Goal: Transaction & Acquisition: Obtain resource

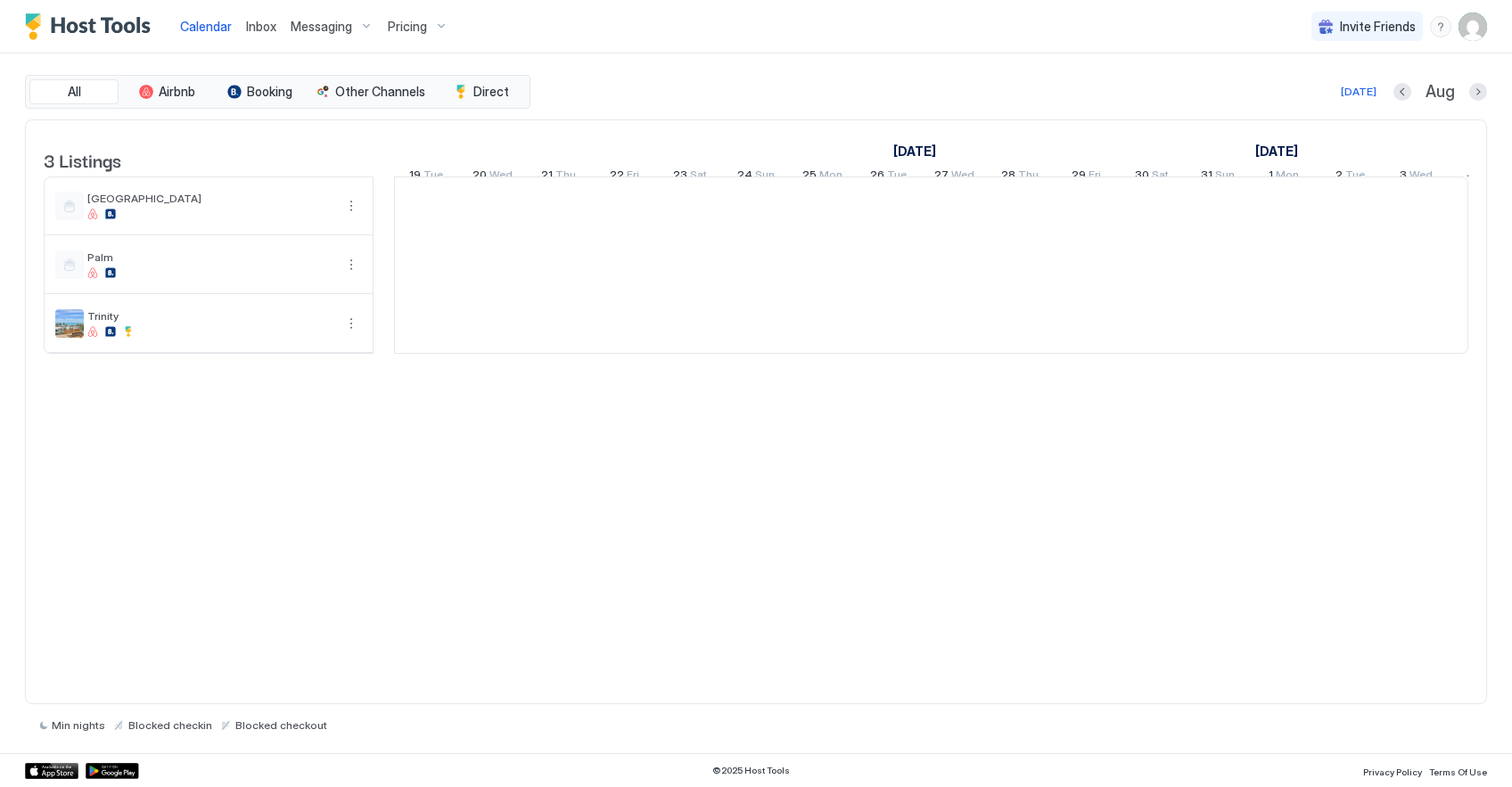
scroll to position [0, 991]
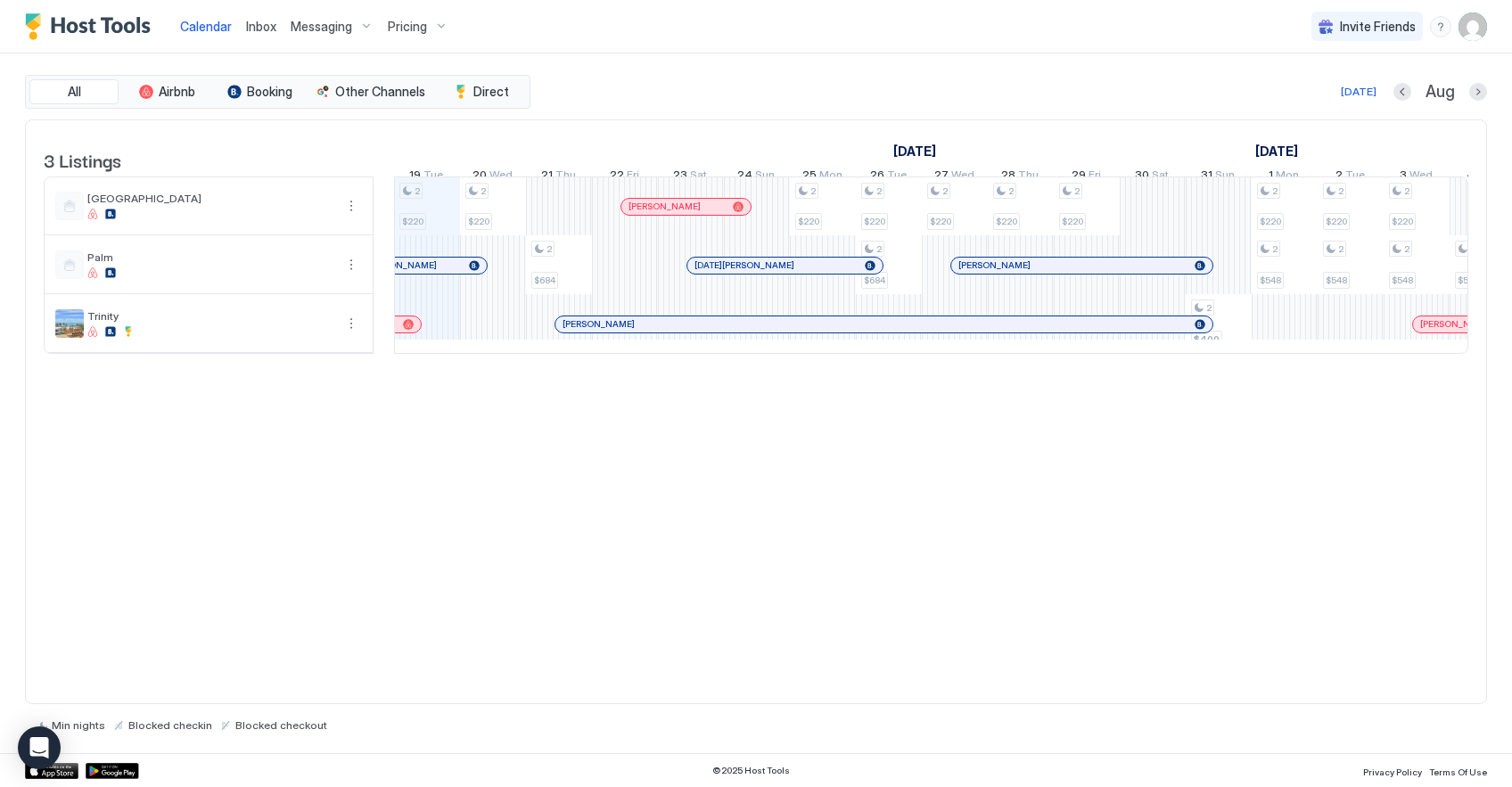
click at [1471, 33] on img "User profile" at bounding box center [1474, 27] width 29 height 29
click at [350, 337] on div at bounding box center [756, 394] width 1512 height 787
click at [354, 334] on button "More options" at bounding box center [351, 324] width 21 height 21
click at [453, 420] on div at bounding box center [756, 394] width 1512 height 787
click at [432, 338] on div "2 $220 2 $220 2 $684 2 $220 2 $220 2 $684 2 $220 2 $220 2 $220 2 $400 2 $220 2 …" at bounding box center [1252, 264] width 3695 height 175
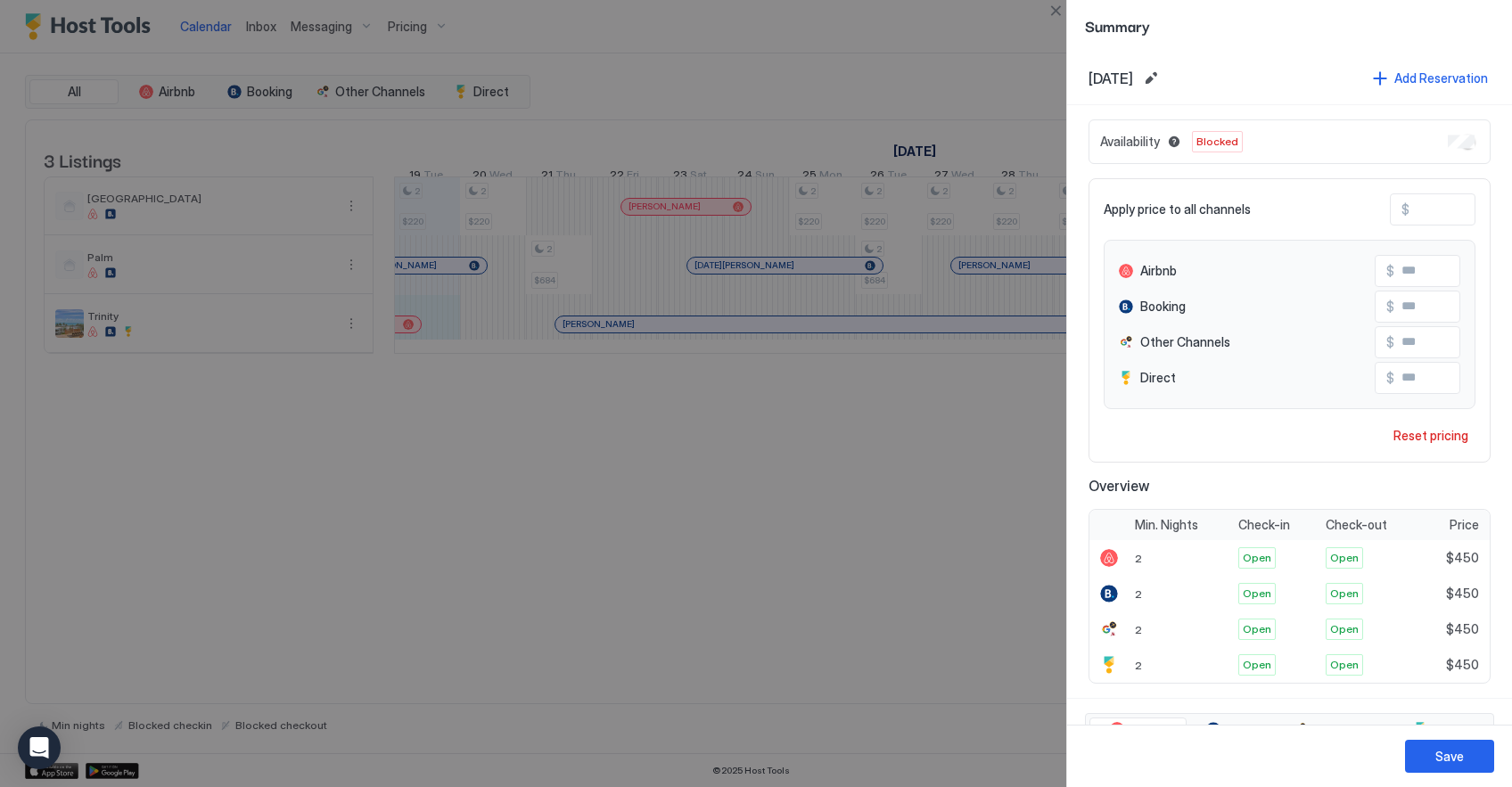
click at [374, 439] on div at bounding box center [756, 394] width 1512 height 787
click at [551, 545] on div at bounding box center [756, 394] width 1512 height 787
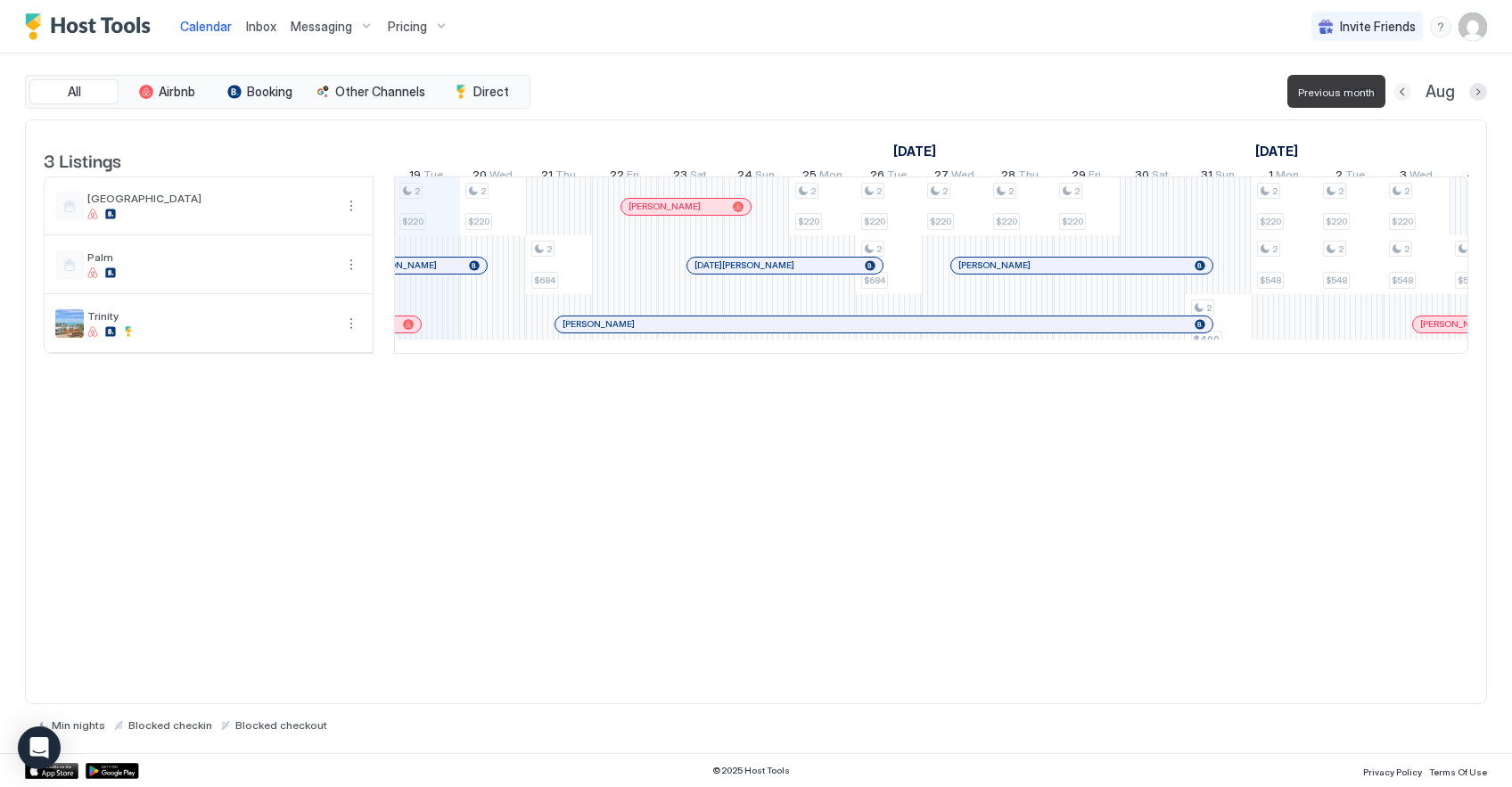
click at [1403, 93] on button "Previous month" at bounding box center [1403, 92] width 18 height 18
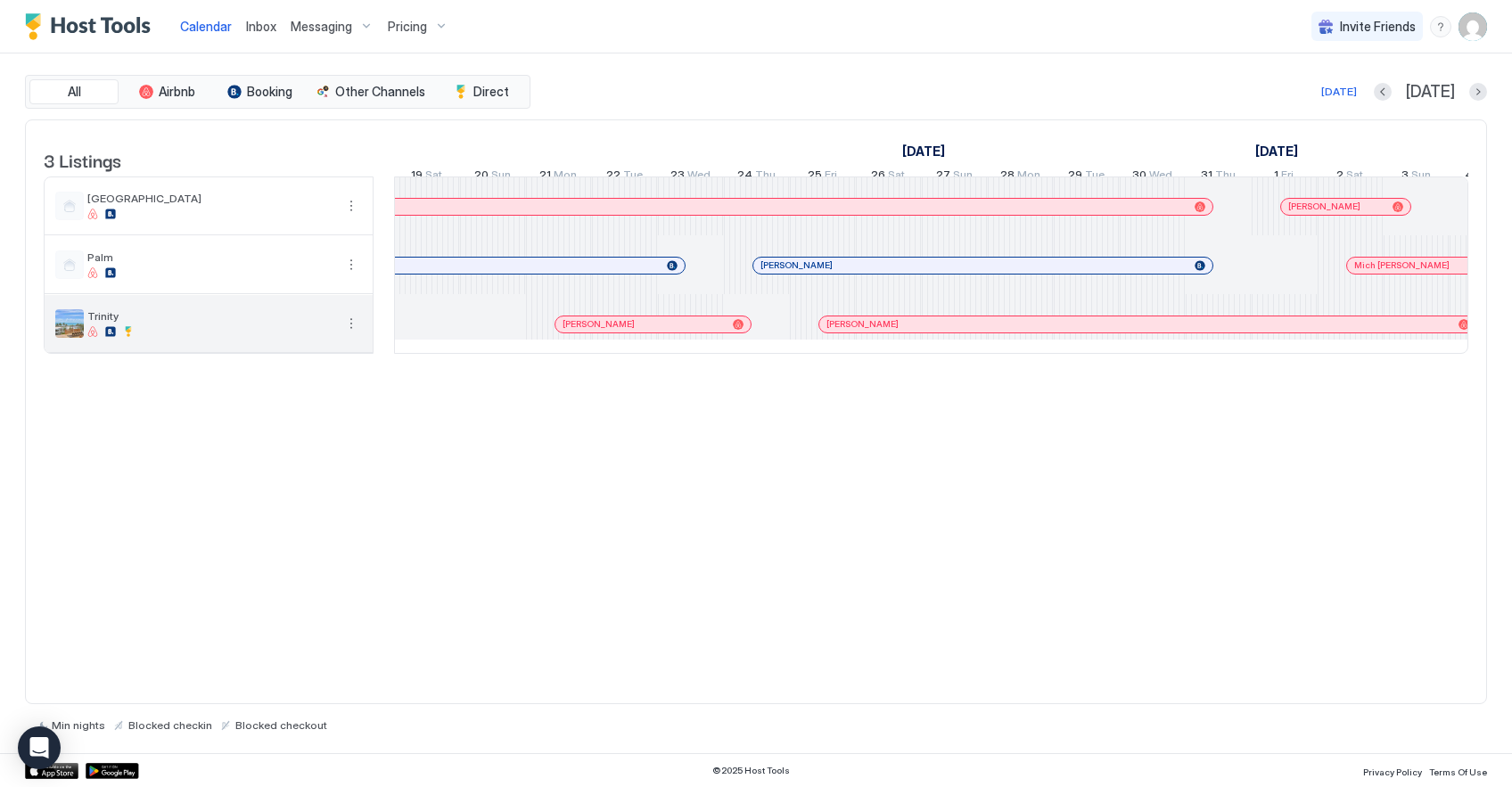
click at [177, 337] on div at bounding box center [210, 331] width 246 height 11
click at [176, 337] on div at bounding box center [210, 331] width 246 height 11
drag, startPoint x: 176, startPoint y: 345, endPoint x: 266, endPoint y: 345, distance: 90.0
click at [266, 337] on div at bounding box center [210, 331] width 246 height 11
click at [1478, 91] on button "Next month" at bounding box center [1478, 92] width 18 height 18
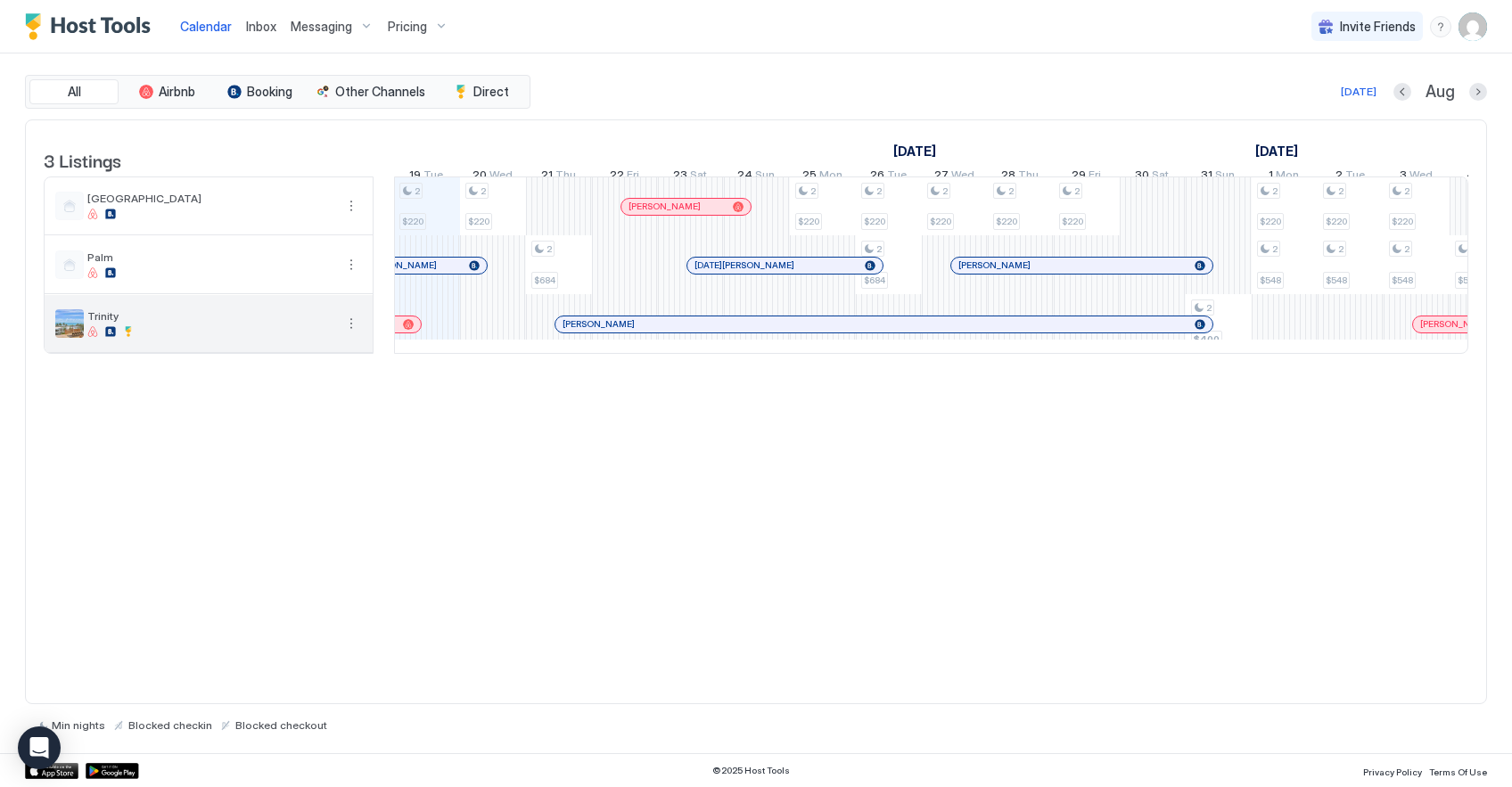
click at [287, 337] on div at bounding box center [210, 331] width 246 height 11
click at [355, 334] on button "More options" at bounding box center [351, 324] width 21 height 21
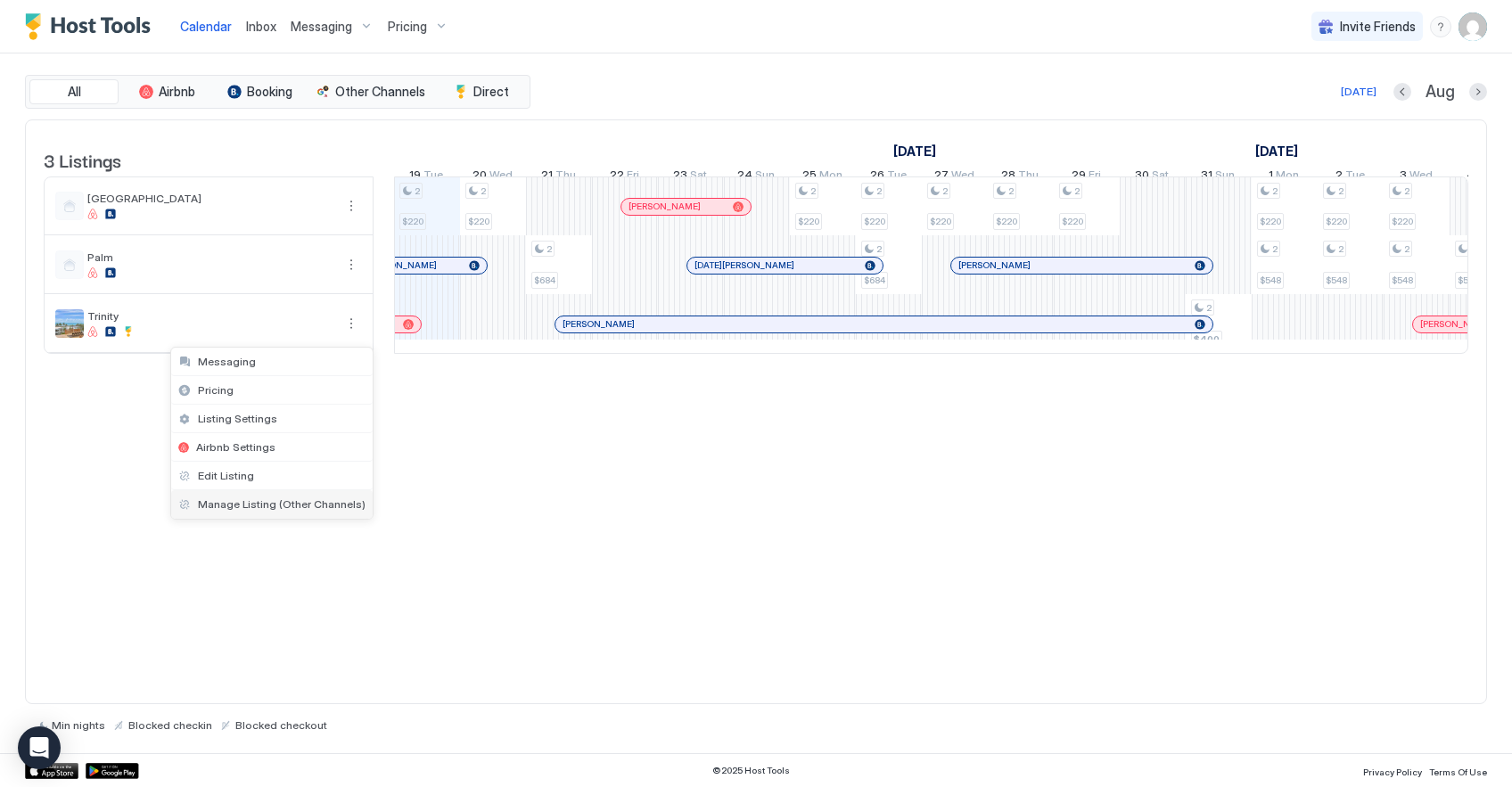
click at [229, 506] on span "Manage Listing (Other Channels)" at bounding box center [282, 505] width 168 height 13
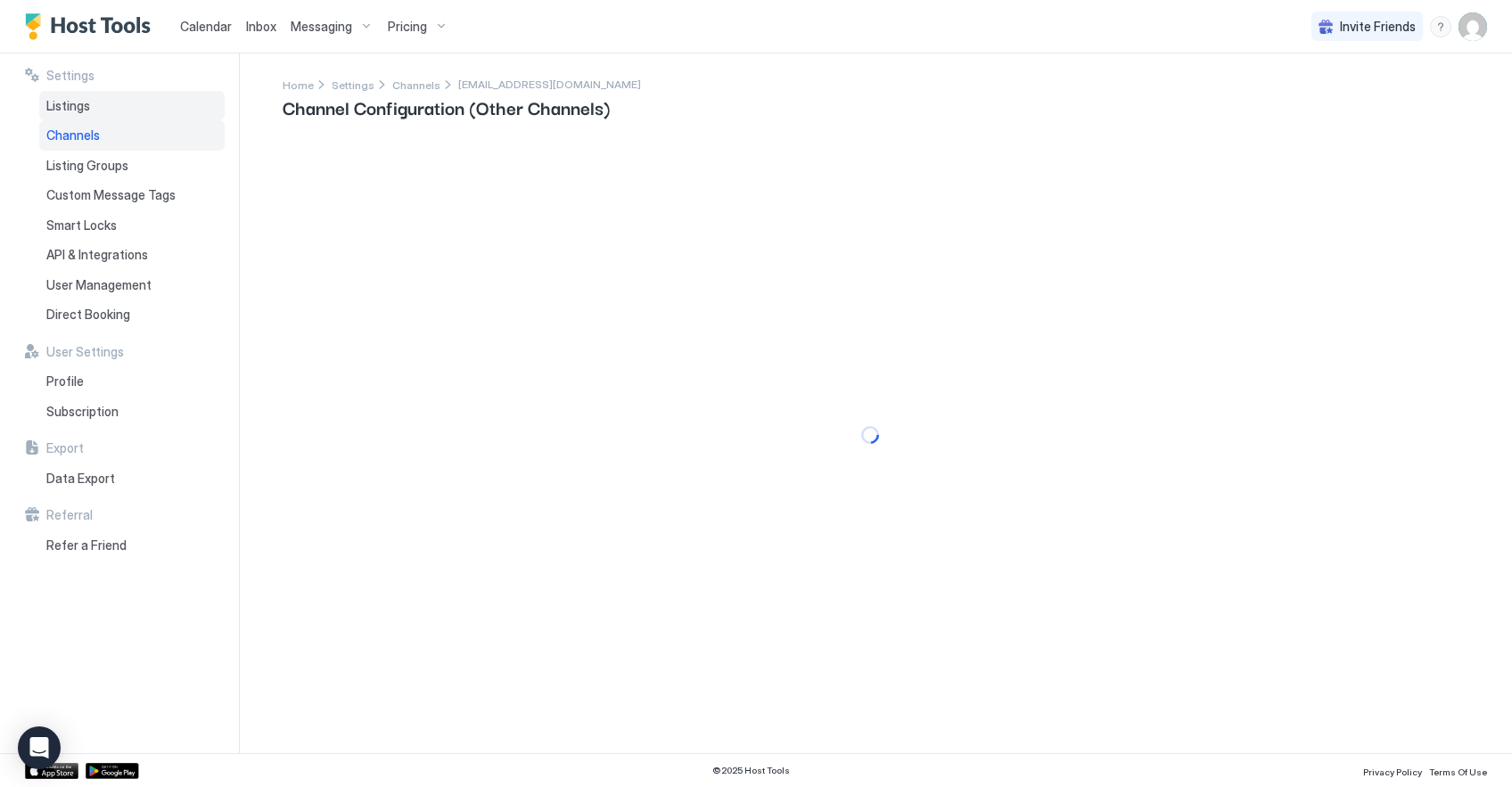
click at [57, 106] on span "Listings" at bounding box center [68, 105] width 44 height 16
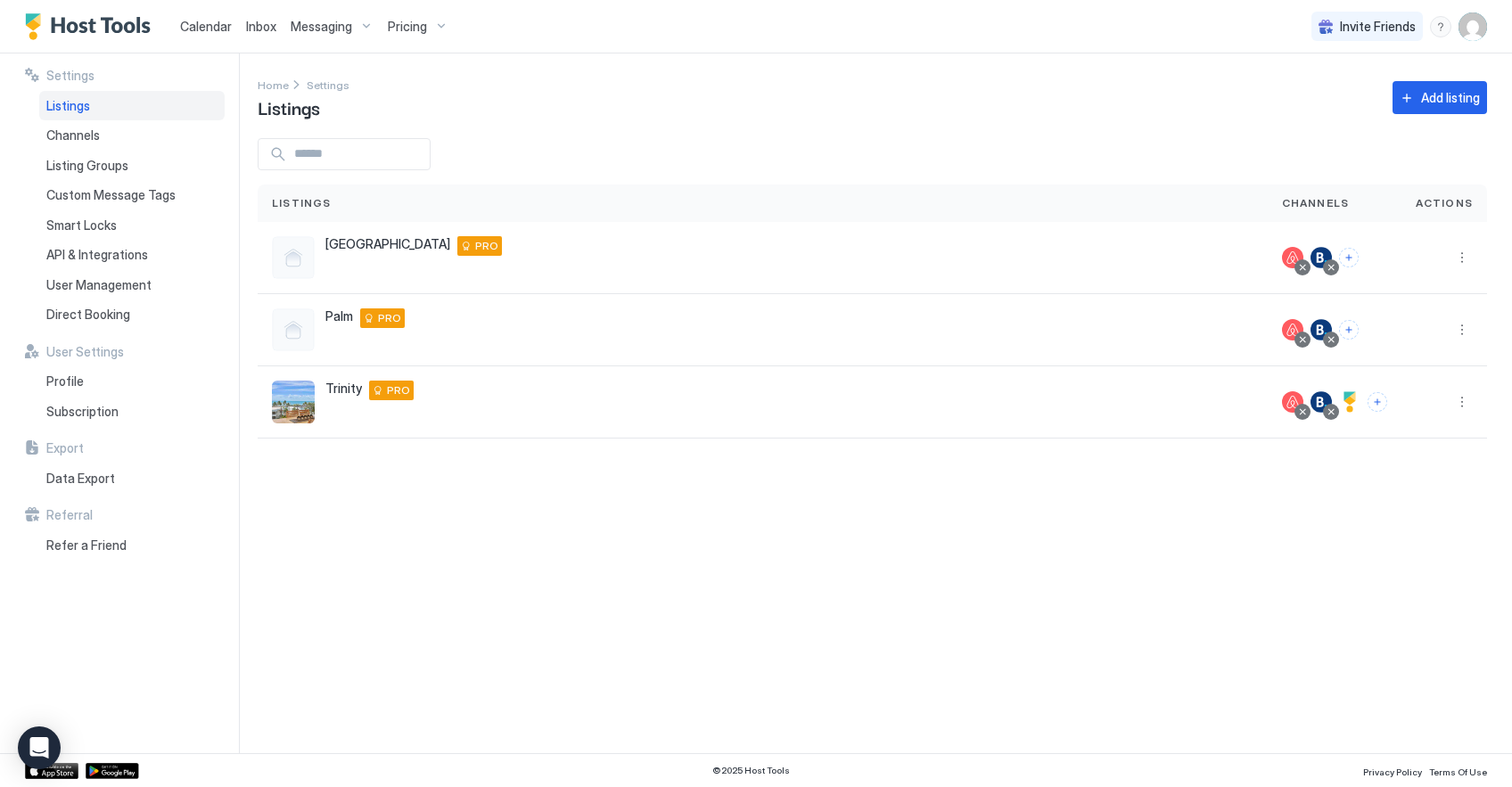
click at [211, 30] on span "Calendar" at bounding box center [206, 27] width 52 height 15
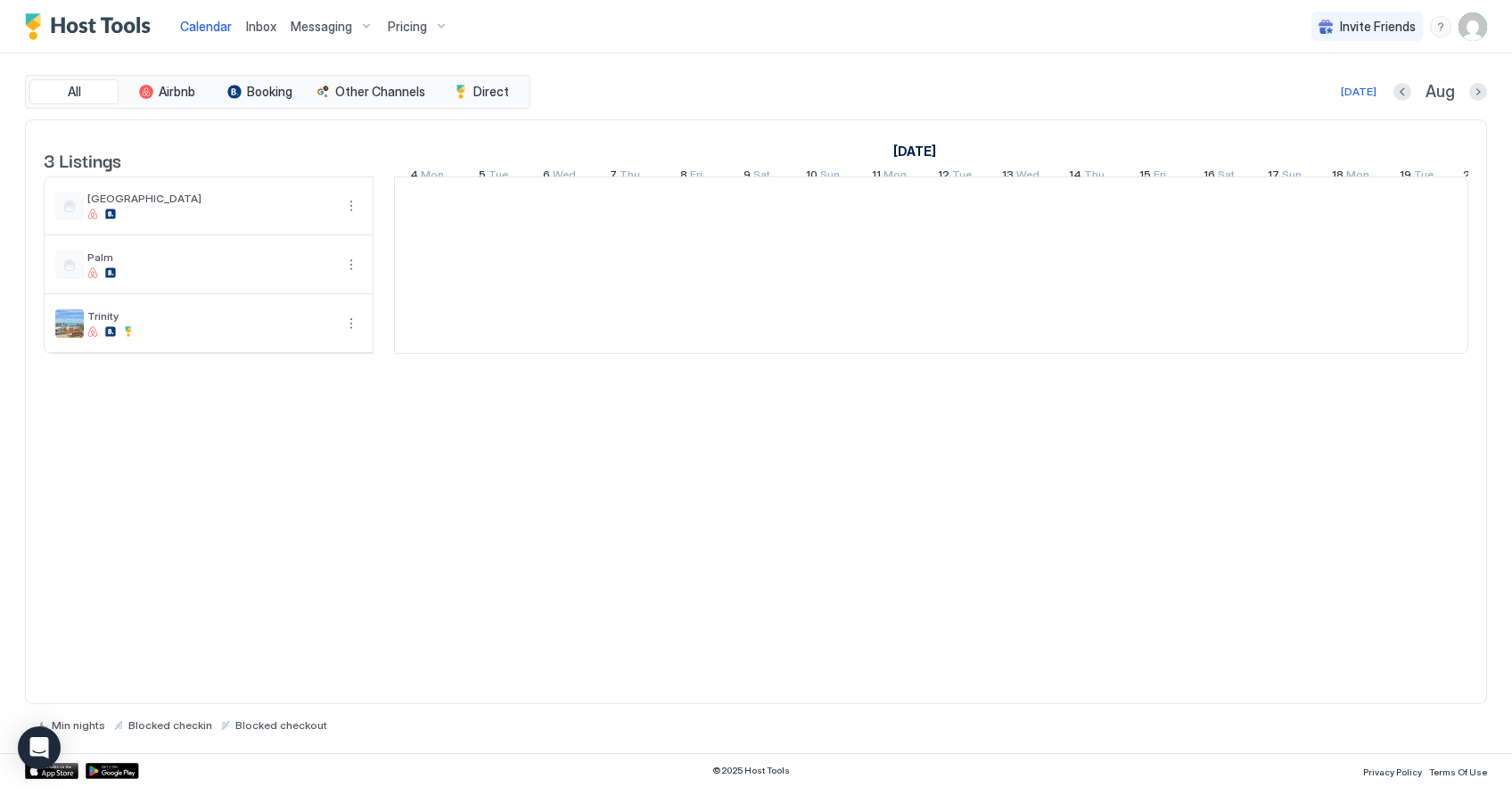
scroll to position [0, 991]
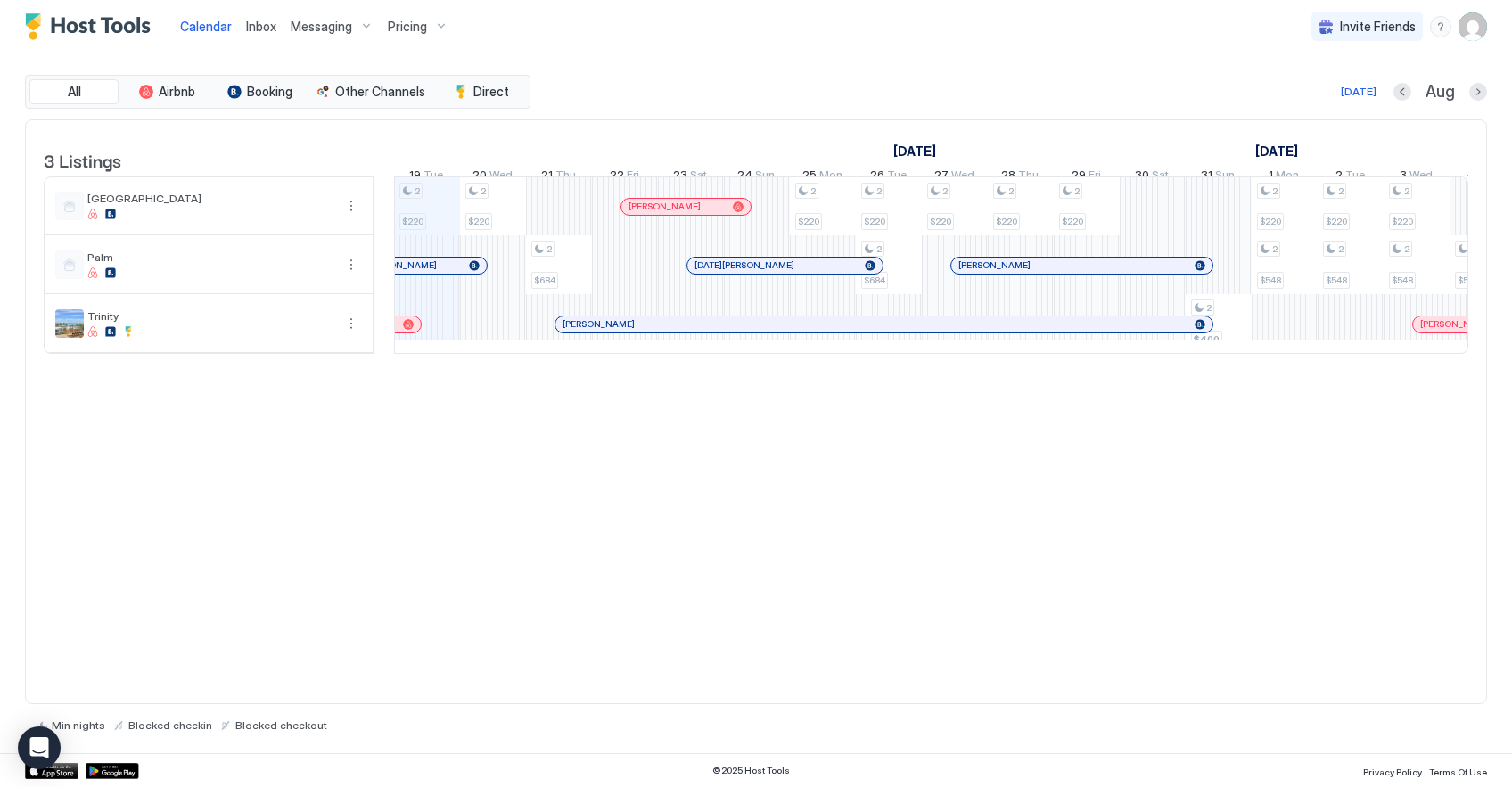
click at [1475, 24] on img "User profile" at bounding box center [1474, 27] width 29 height 29
click at [1313, 102] on span "Settings" at bounding box center [1313, 100] width 48 height 16
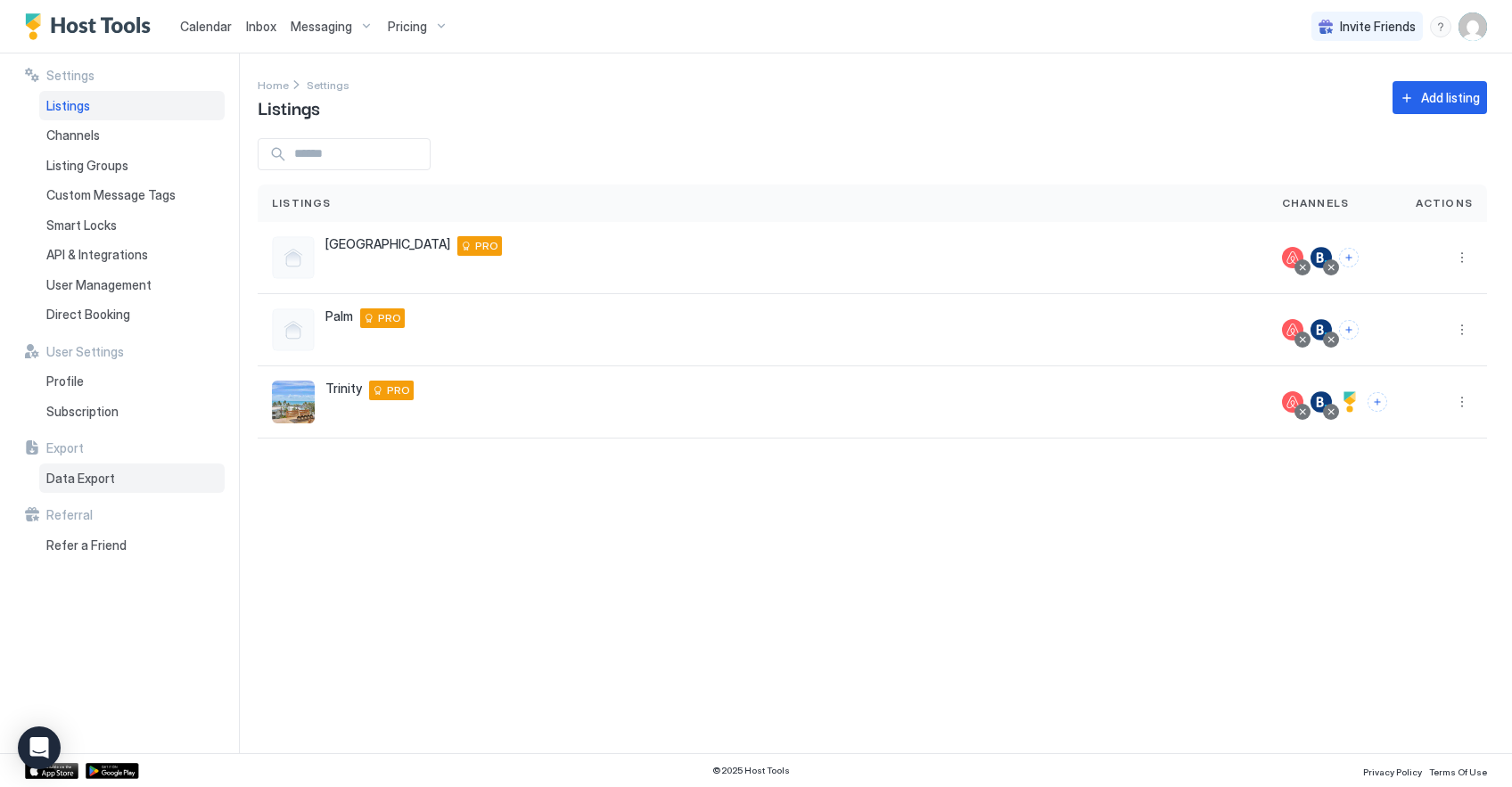
click at [58, 476] on span "Data Export" at bounding box center [80, 479] width 69 height 16
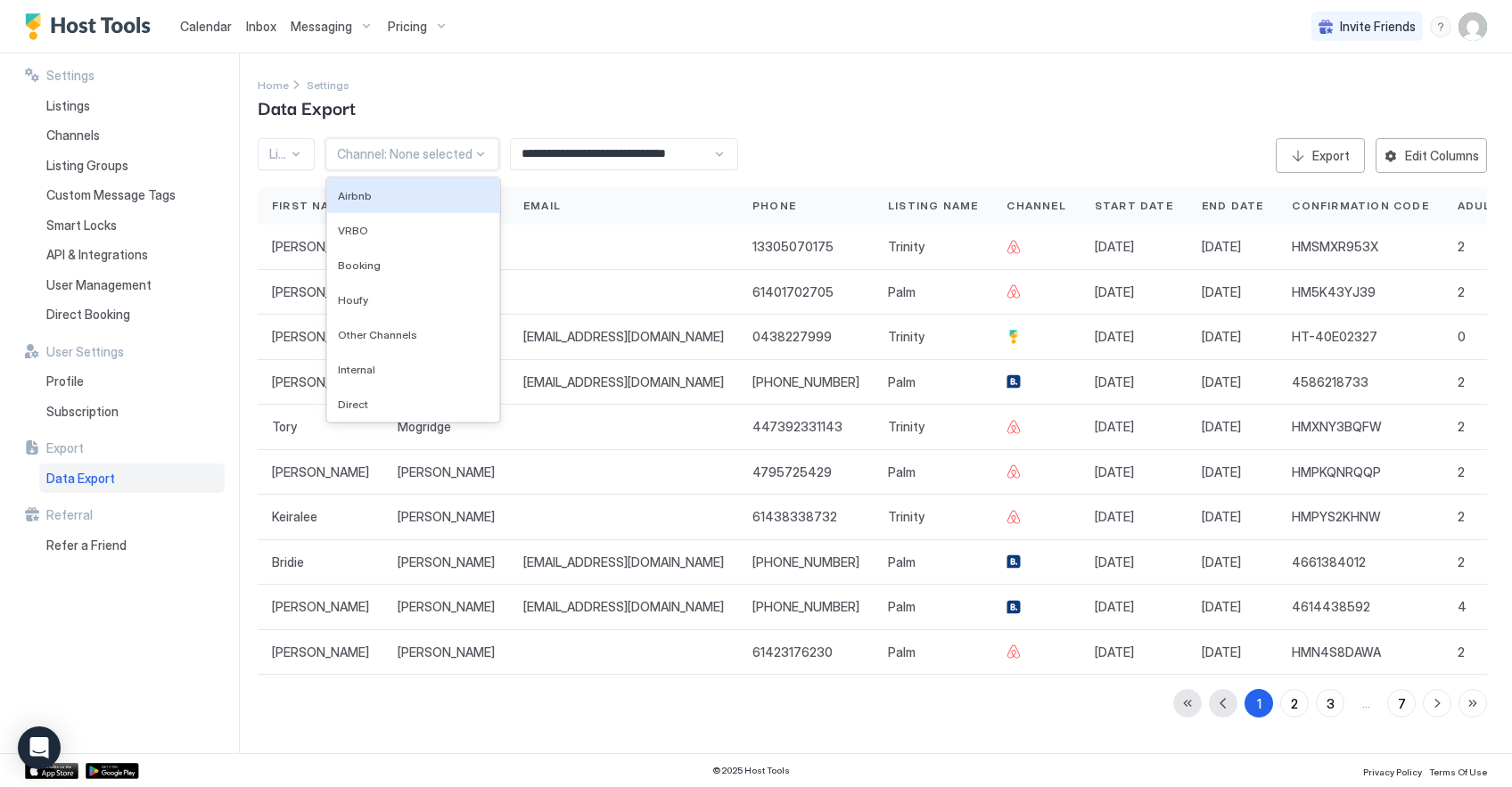
click at [477, 147] on div at bounding box center [480, 154] width 14 height 14
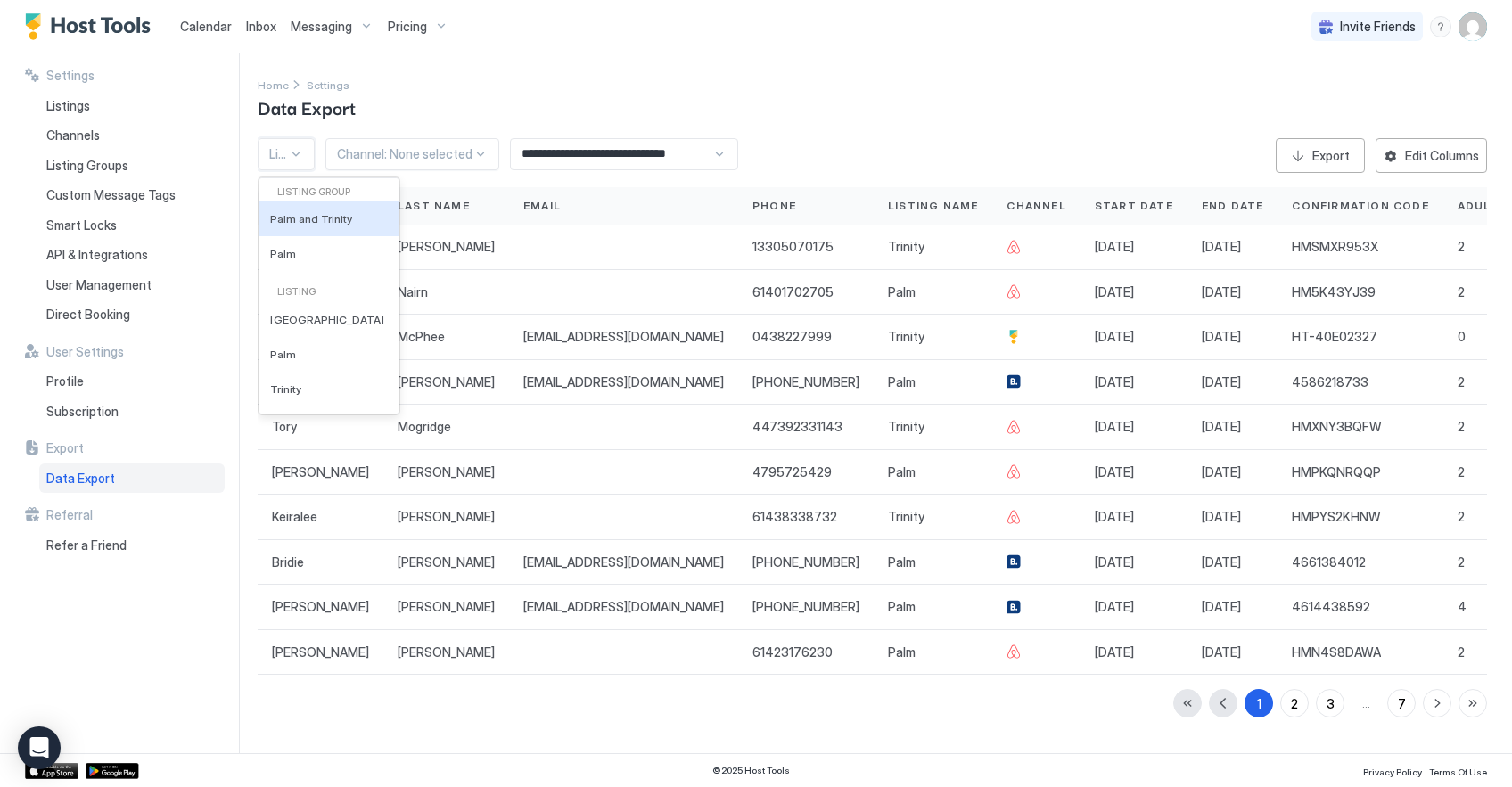
click at [296, 147] on div at bounding box center [296, 154] width 14 height 14
click at [291, 388] on span "Trinity" at bounding box center [285, 390] width 32 height 13
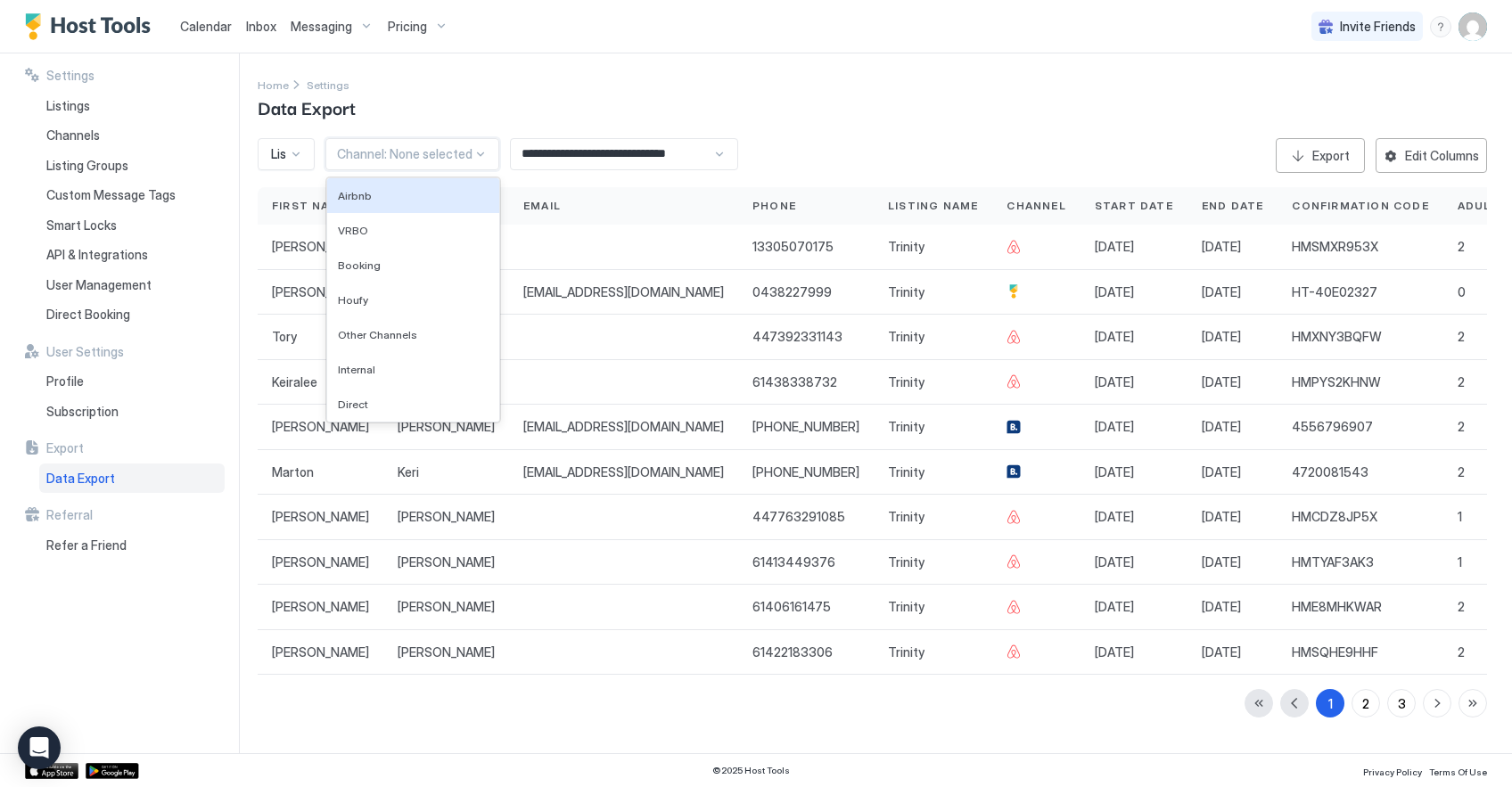
click at [474, 147] on div at bounding box center [480, 154] width 14 height 14
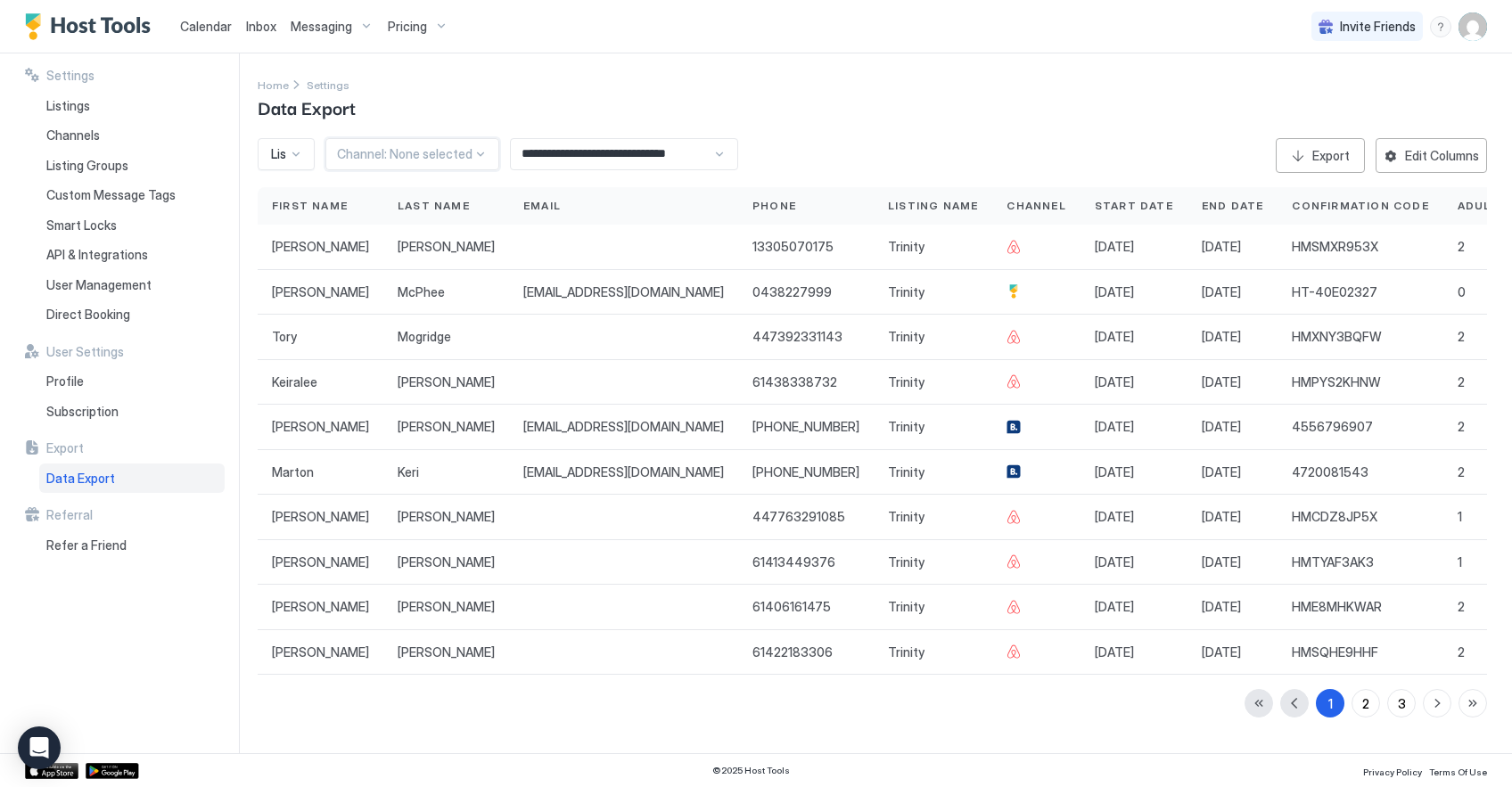
click at [716, 138] on div "**********" at bounding box center [624, 154] width 228 height 33
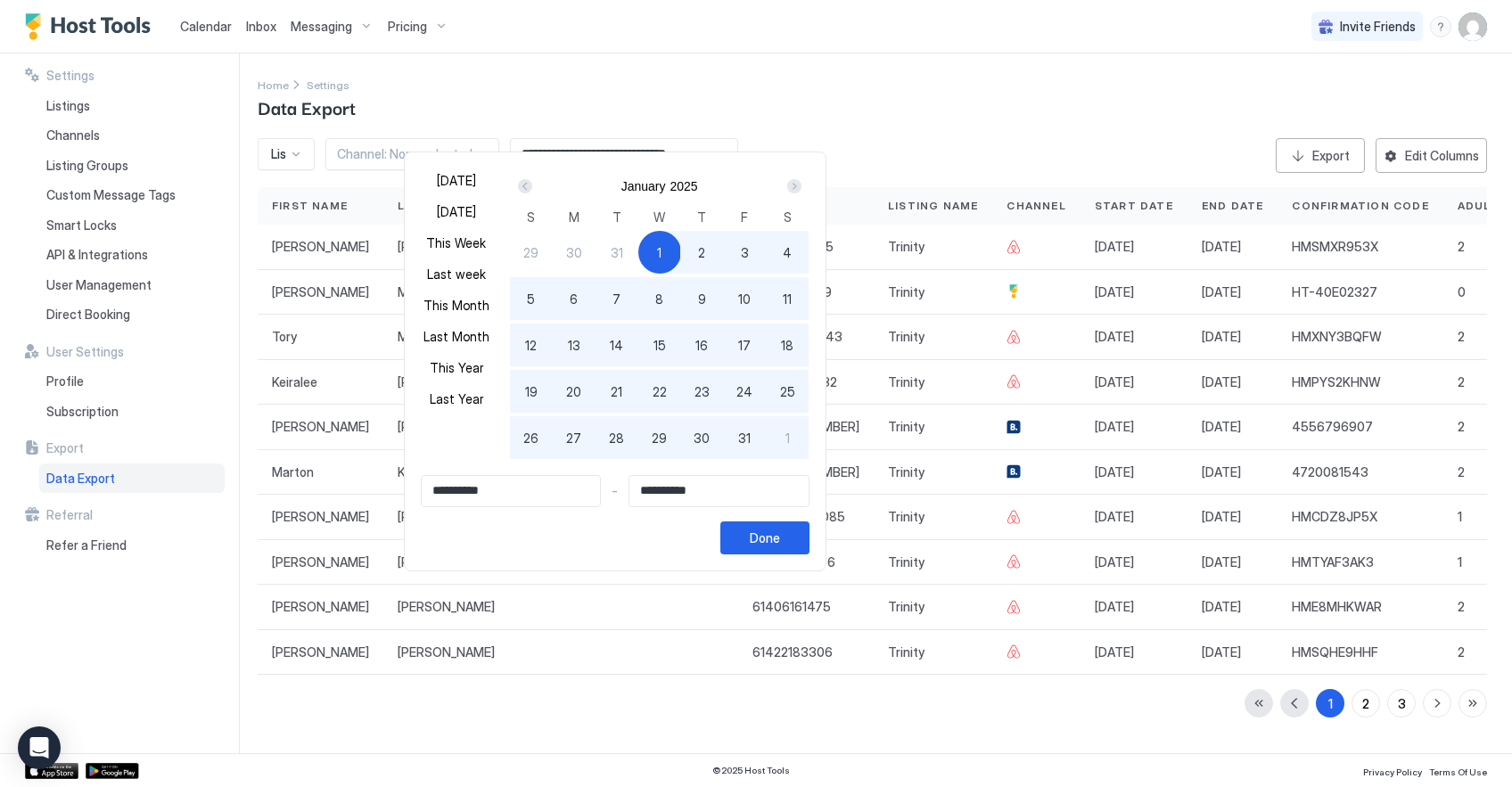
click at [716, 133] on div at bounding box center [756, 394] width 1512 height 787
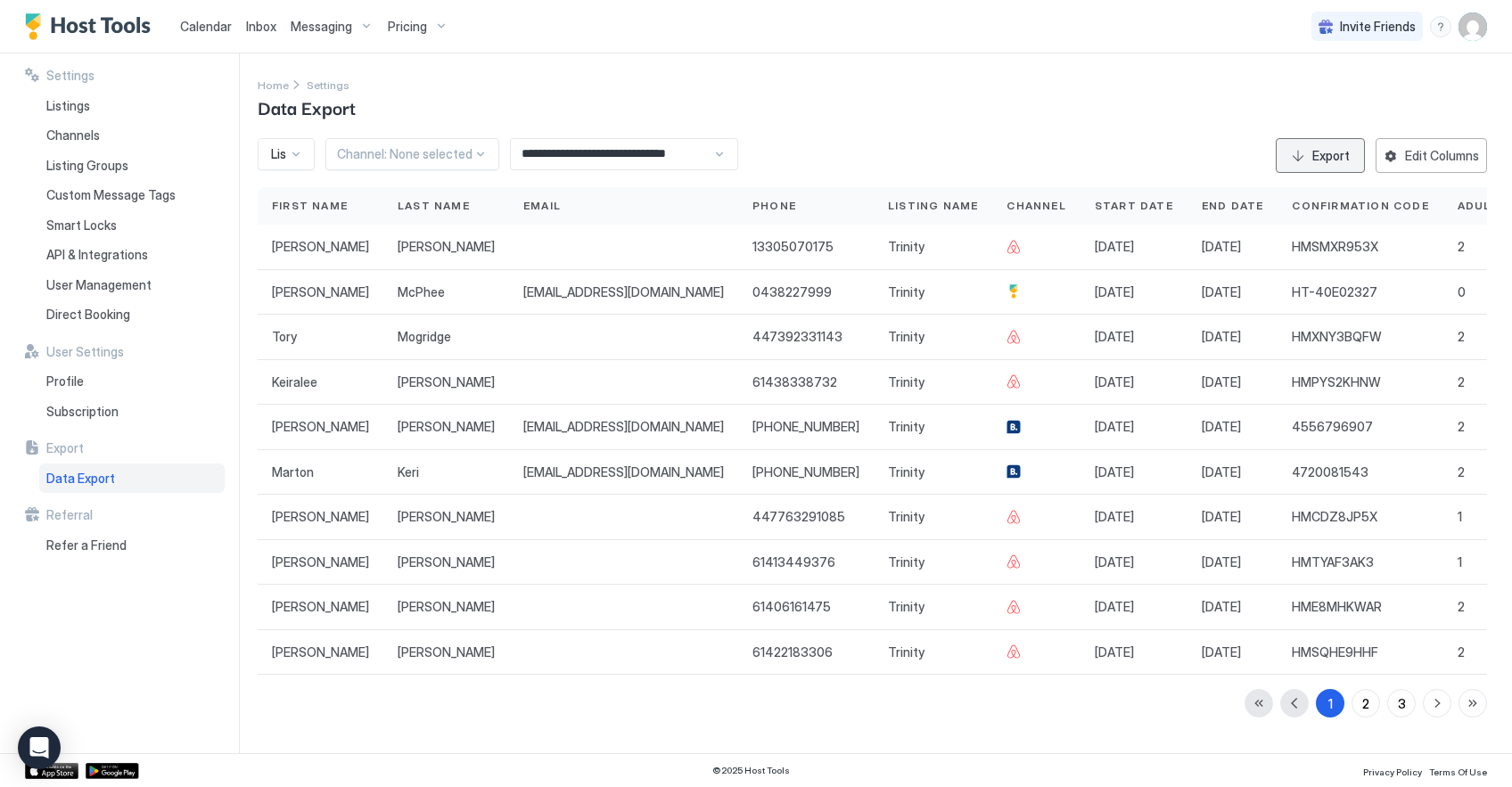
click at [1321, 146] on div "Export" at bounding box center [1331, 156] width 37 height 19
click at [982, 50] on div "Calendar Inbox Messaging Pricing Invite Friends PM" at bounding box center [756, 27] width 1512 height 54
click at [715, 138] on div "**********" at bounding box center [624, 154] width 228 height 33
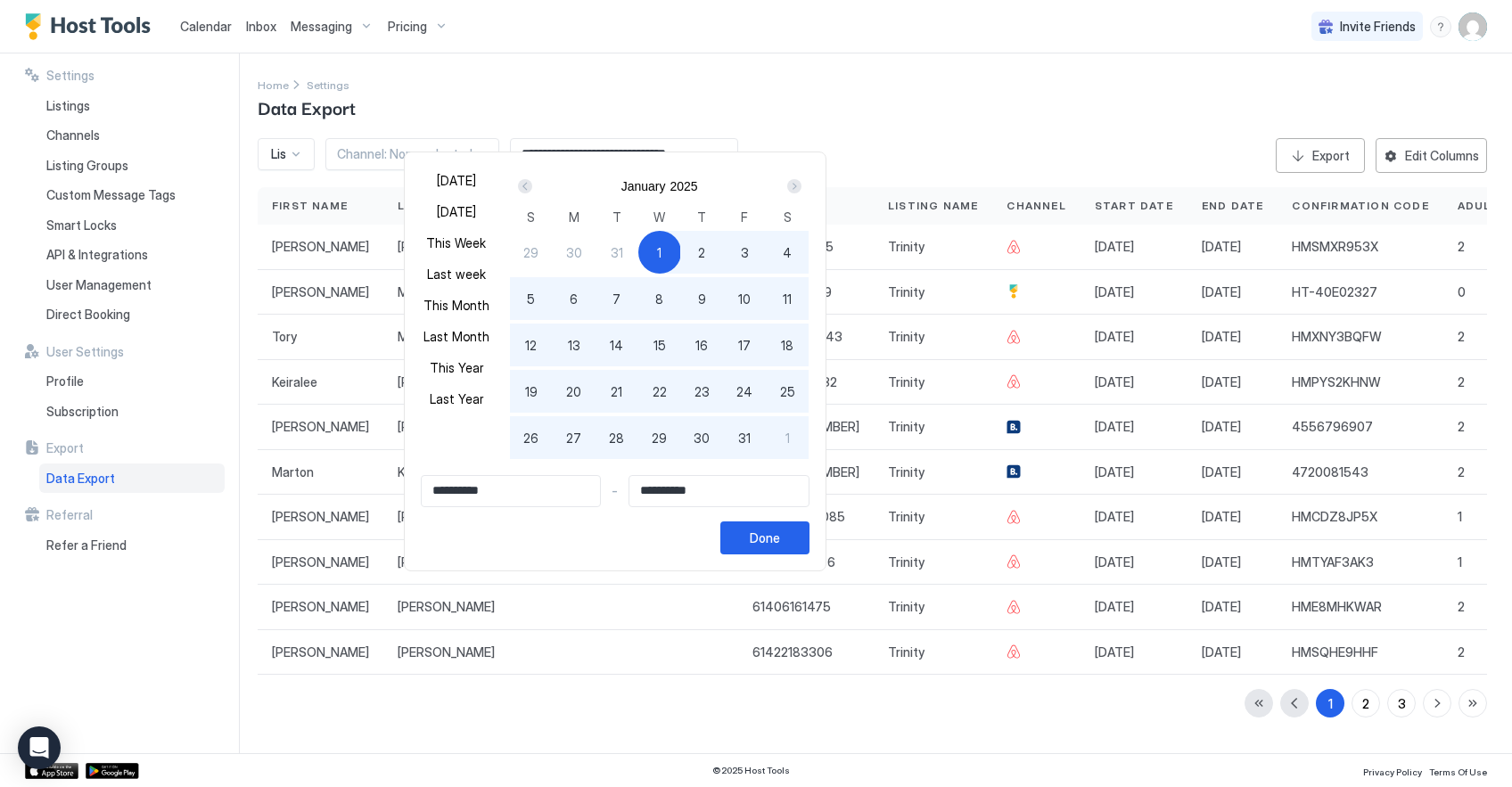
click at [650, 707] on div at bounding box center [756, 394] width 1512 height 787
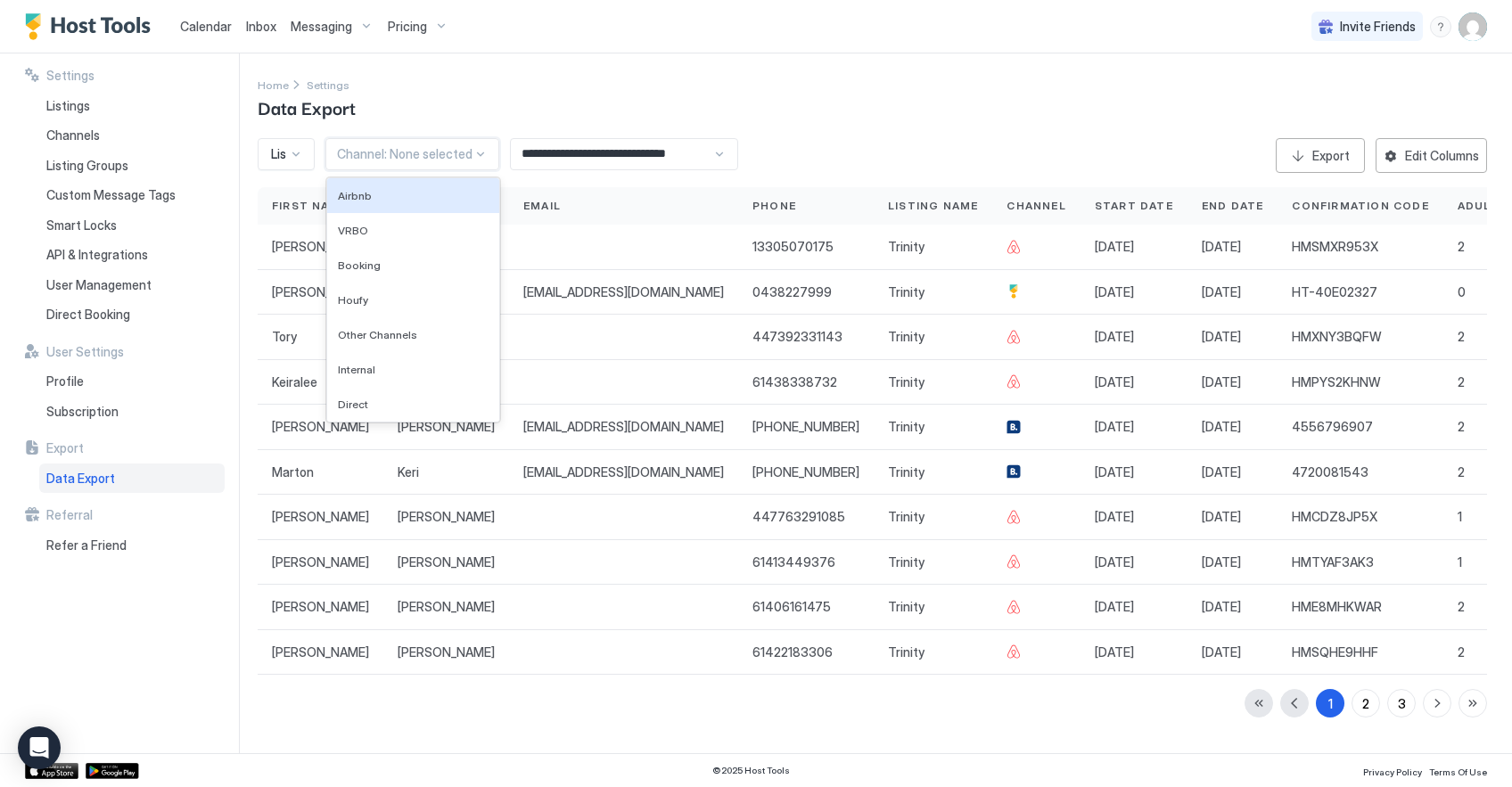
click at [467, 146] on div at bounding box center [405, 154] width 136 height 16
click at [294, 147] on div at bounding box center [296, 154] width 14 height 14
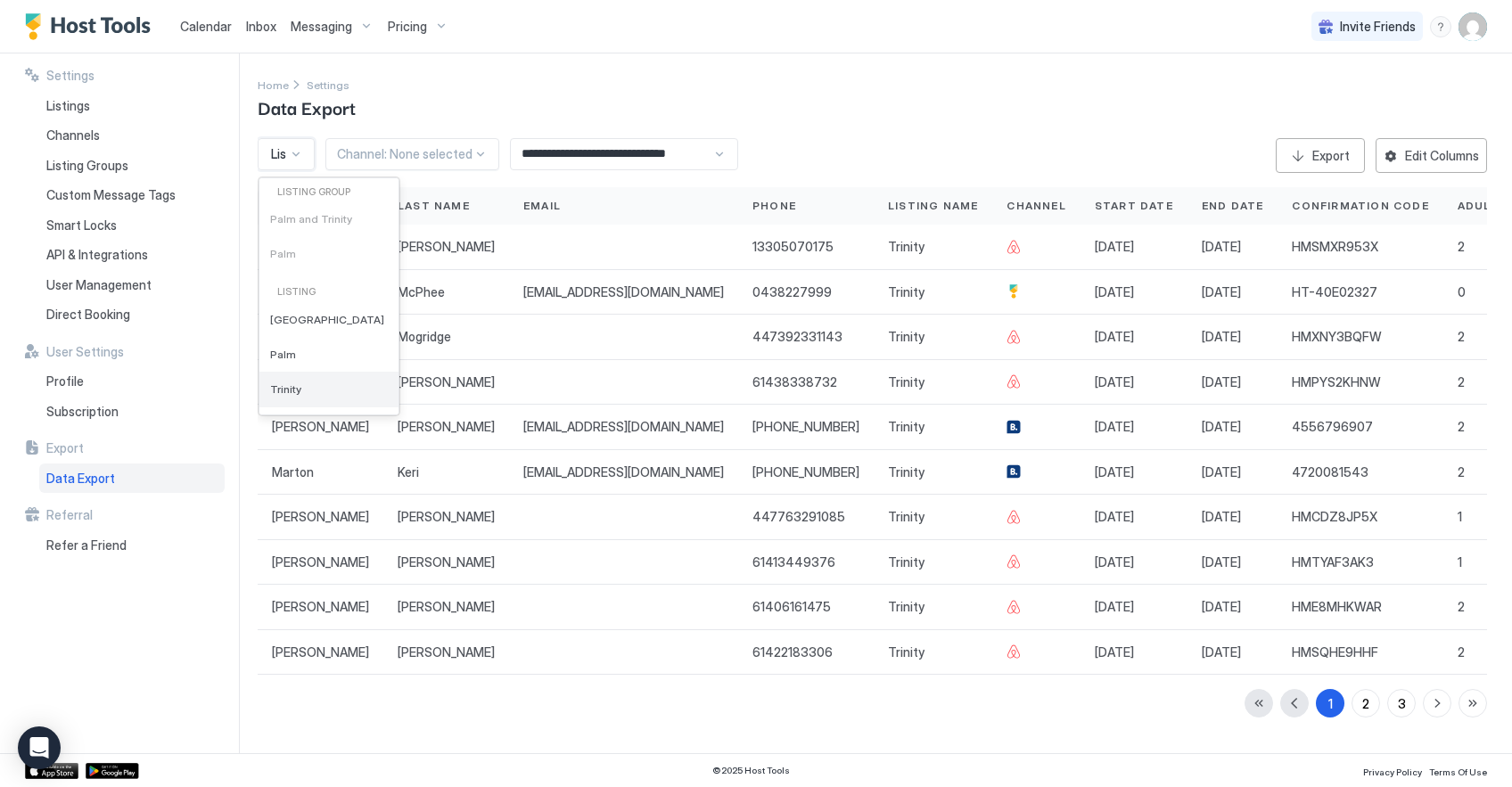
click at [294, 383] on span "Trinity" at bounding box center [285, 390] width 32 height 13
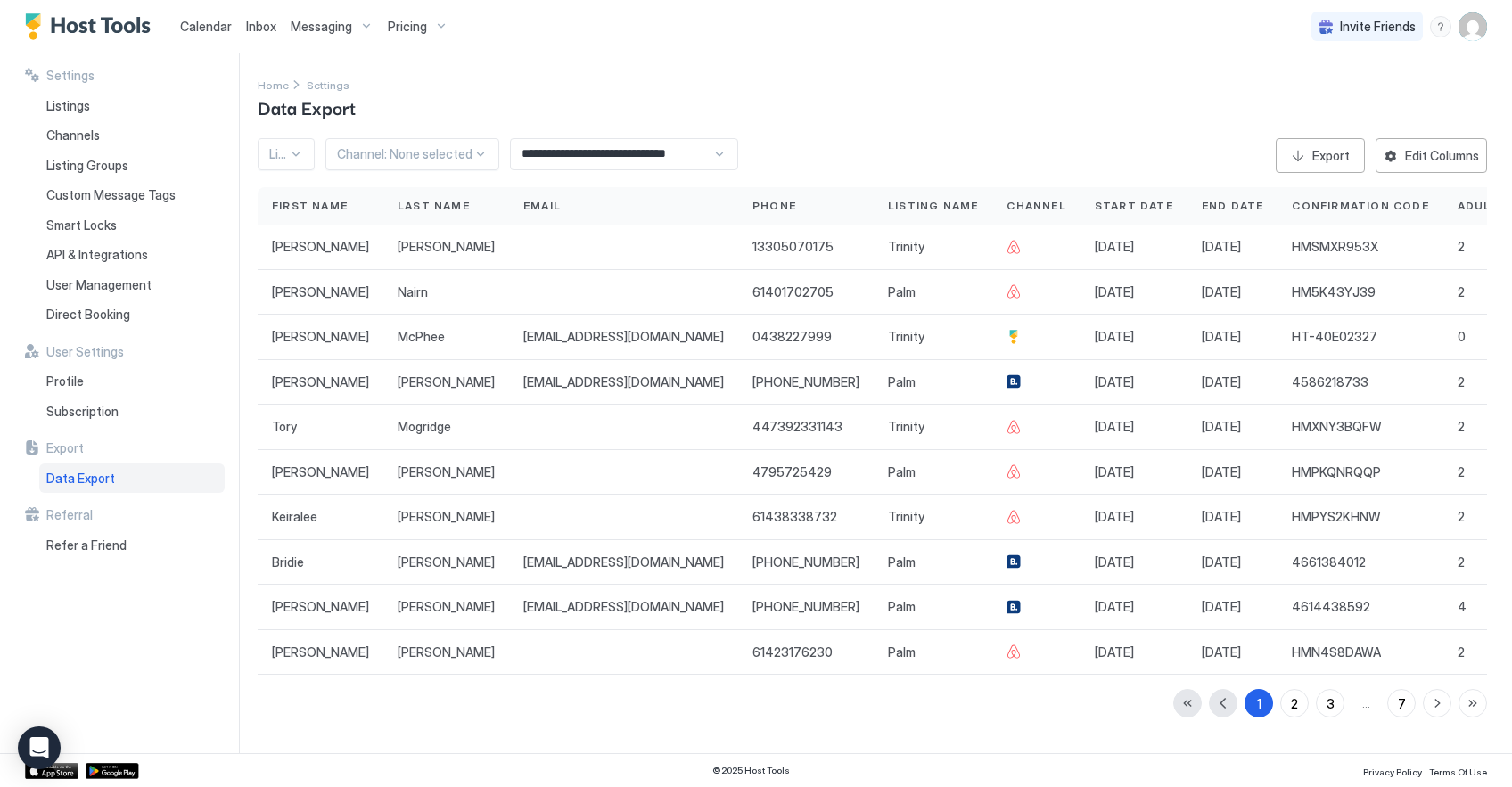
click at [717, 138] on div "**********" at bounding box center [624, 154] width 228 height 33
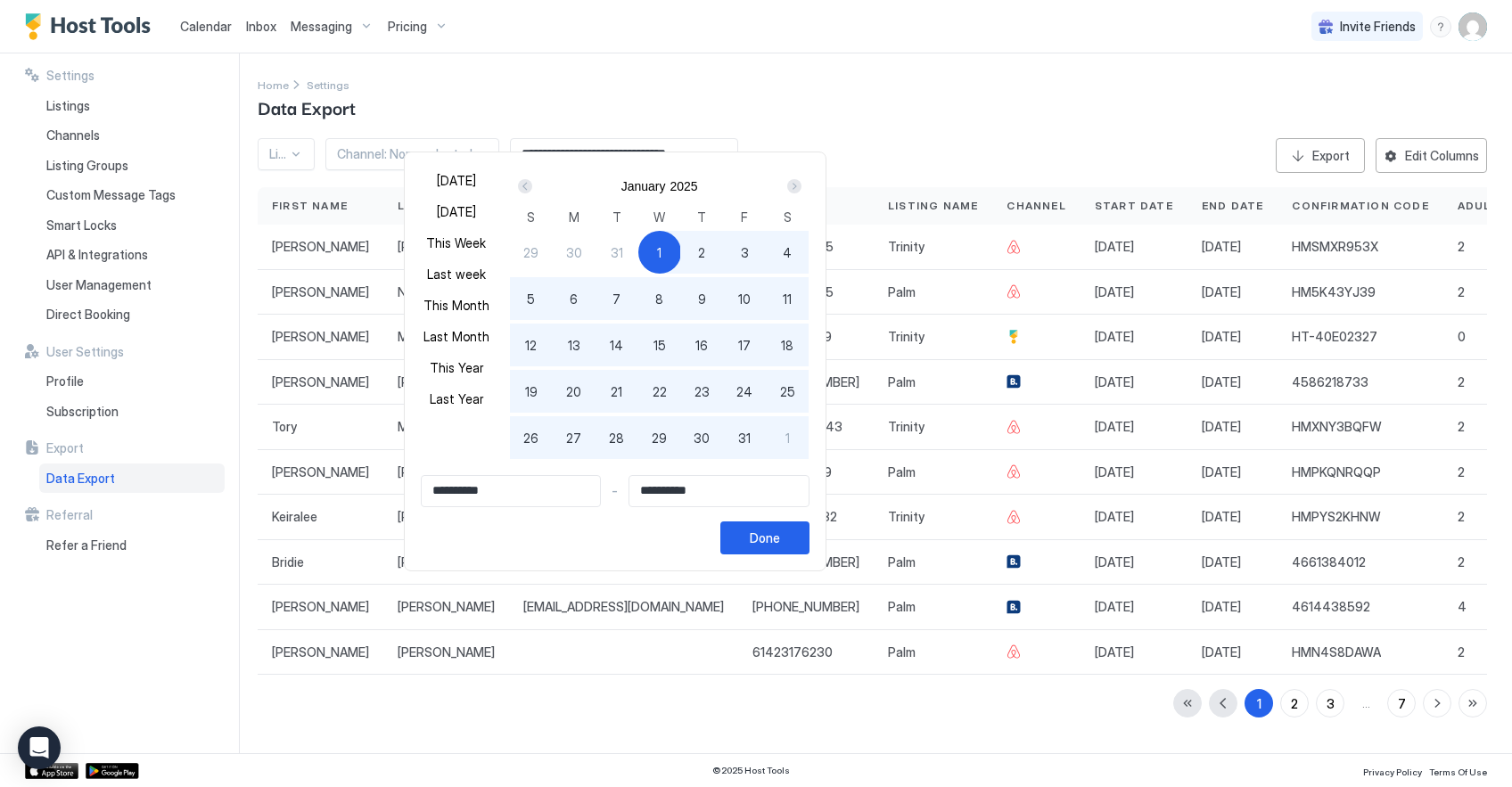
click at [798, 188] on div "Next" at bounding box center [794, 186] width 14 height 14
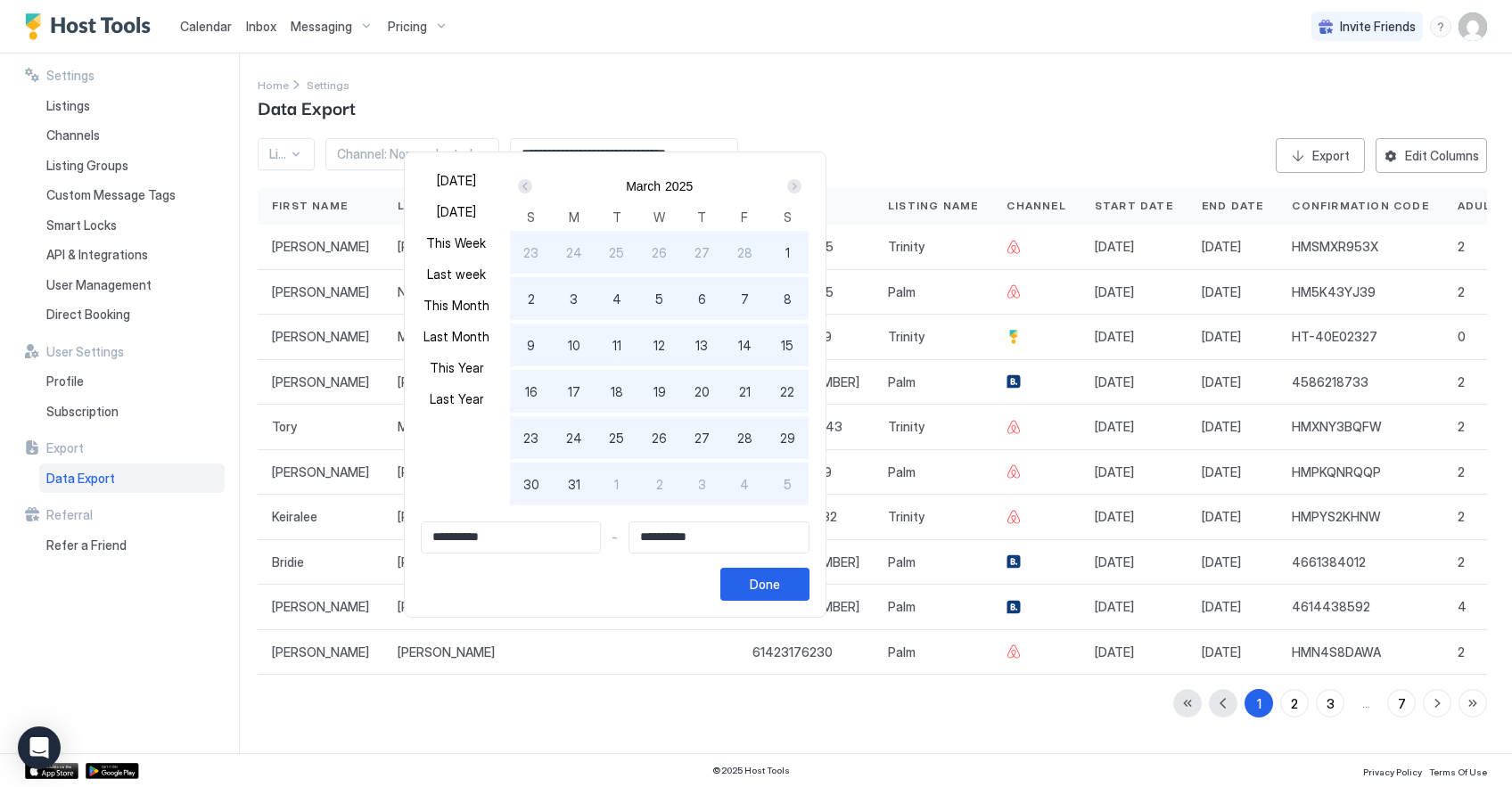
click at [798, 188] on div "Next" at bounding box center [794, 186] width 14 height 14
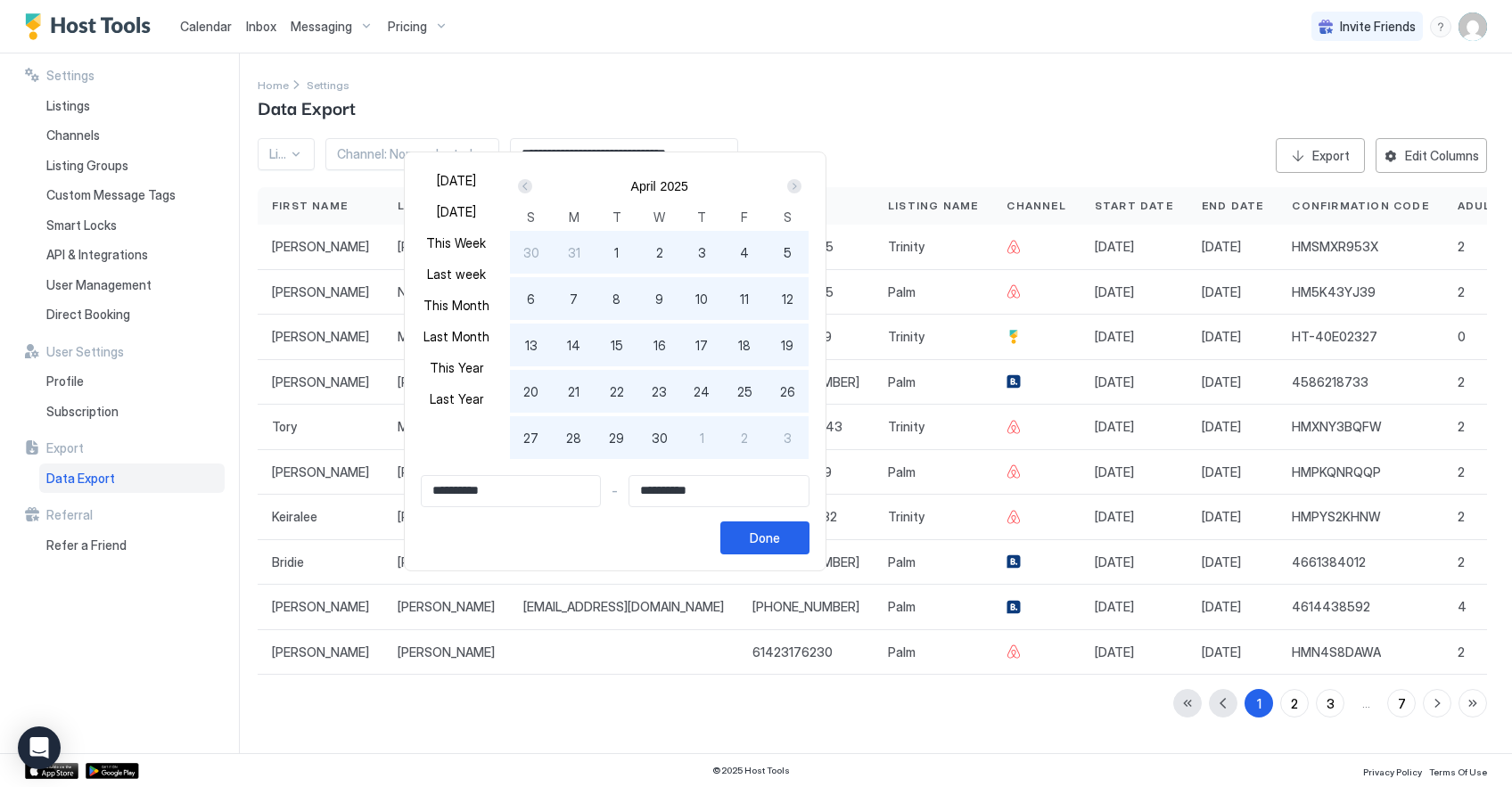
click at [616, 253] on span "1" at bounding box center [617, 253] width 5 height 19
type input "**********"
click at [715, 135] on div at bounding box center [756, 394] width 1512 height 787
type input "**********"
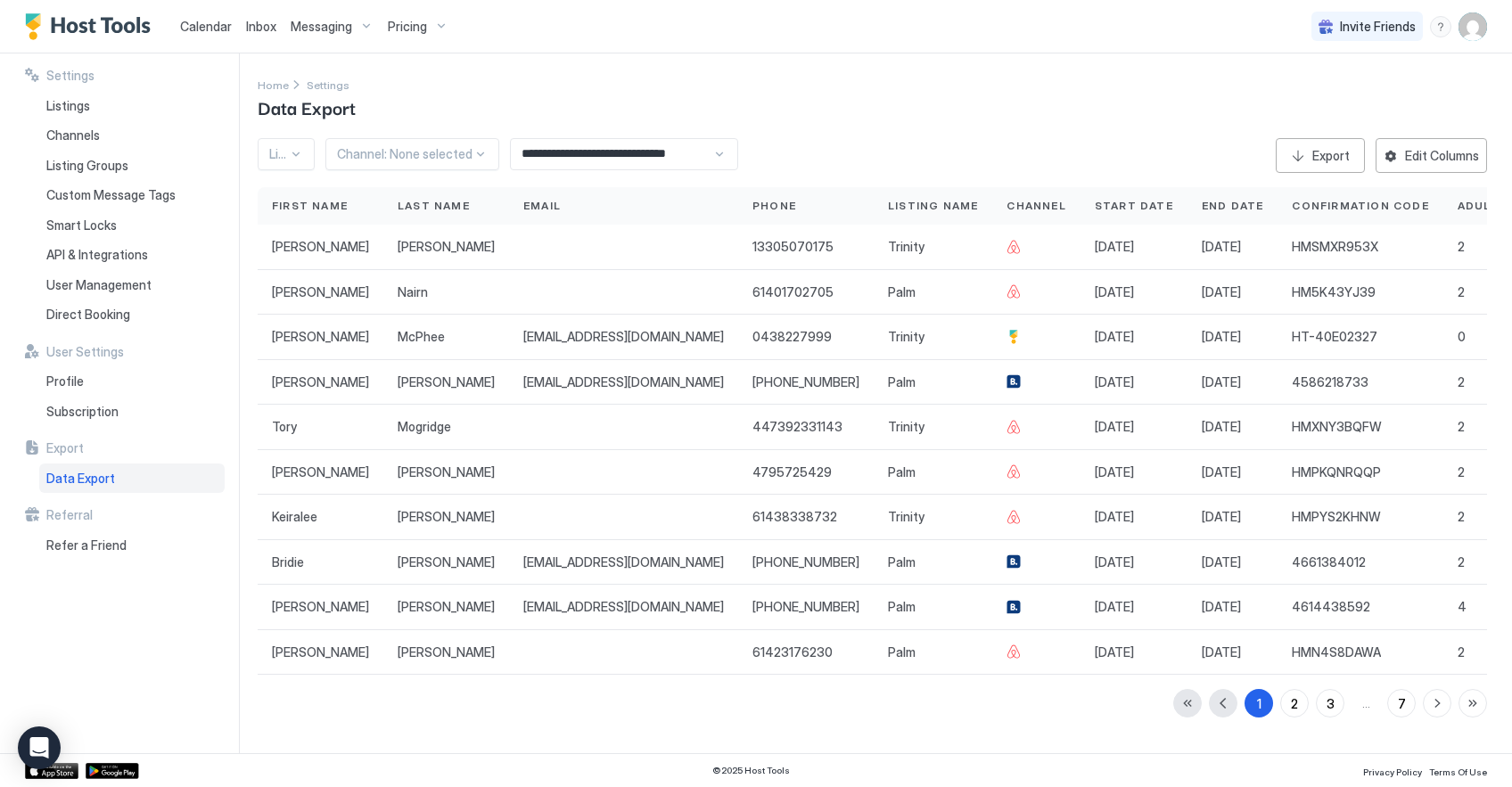
click at [712, 138] on div "**********" at bounding box center [624, 154] width 228 height 33
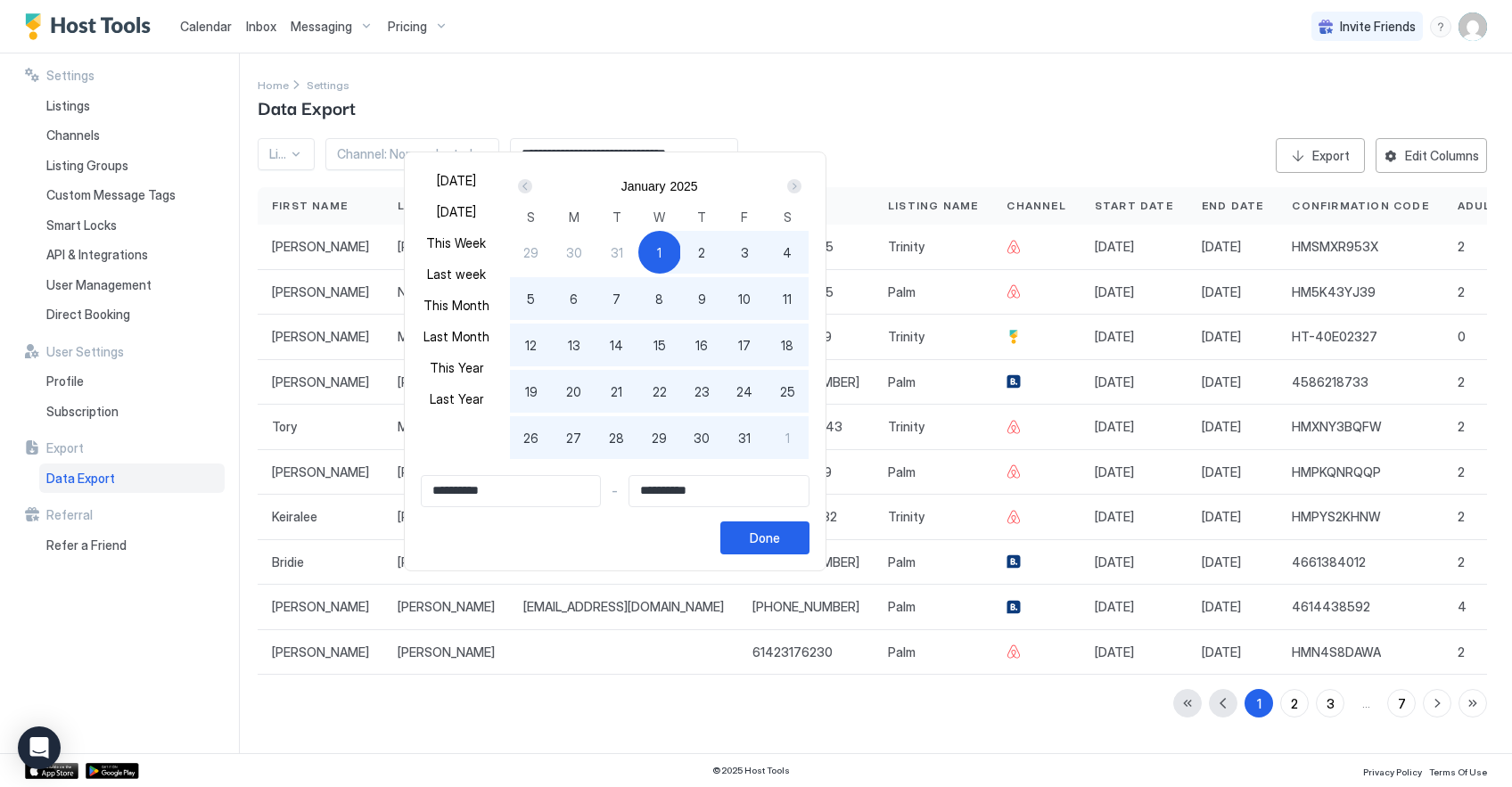
click at [796, 188] on div "Next" at bounding box center [794, 186] width 14 height 14
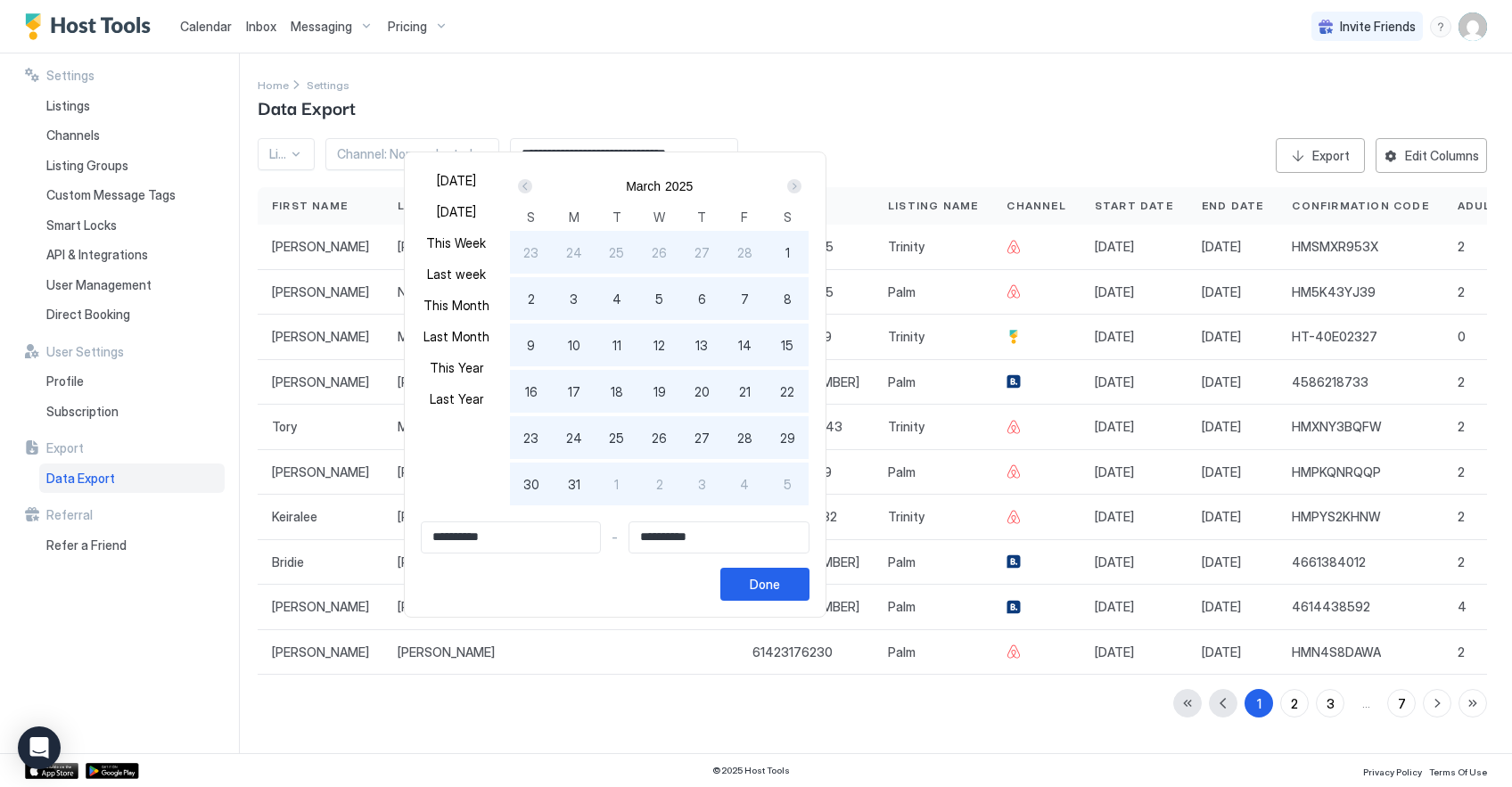
click at [796, 189] on div "Next" at bounding box center [794, 186] width 14 height 14
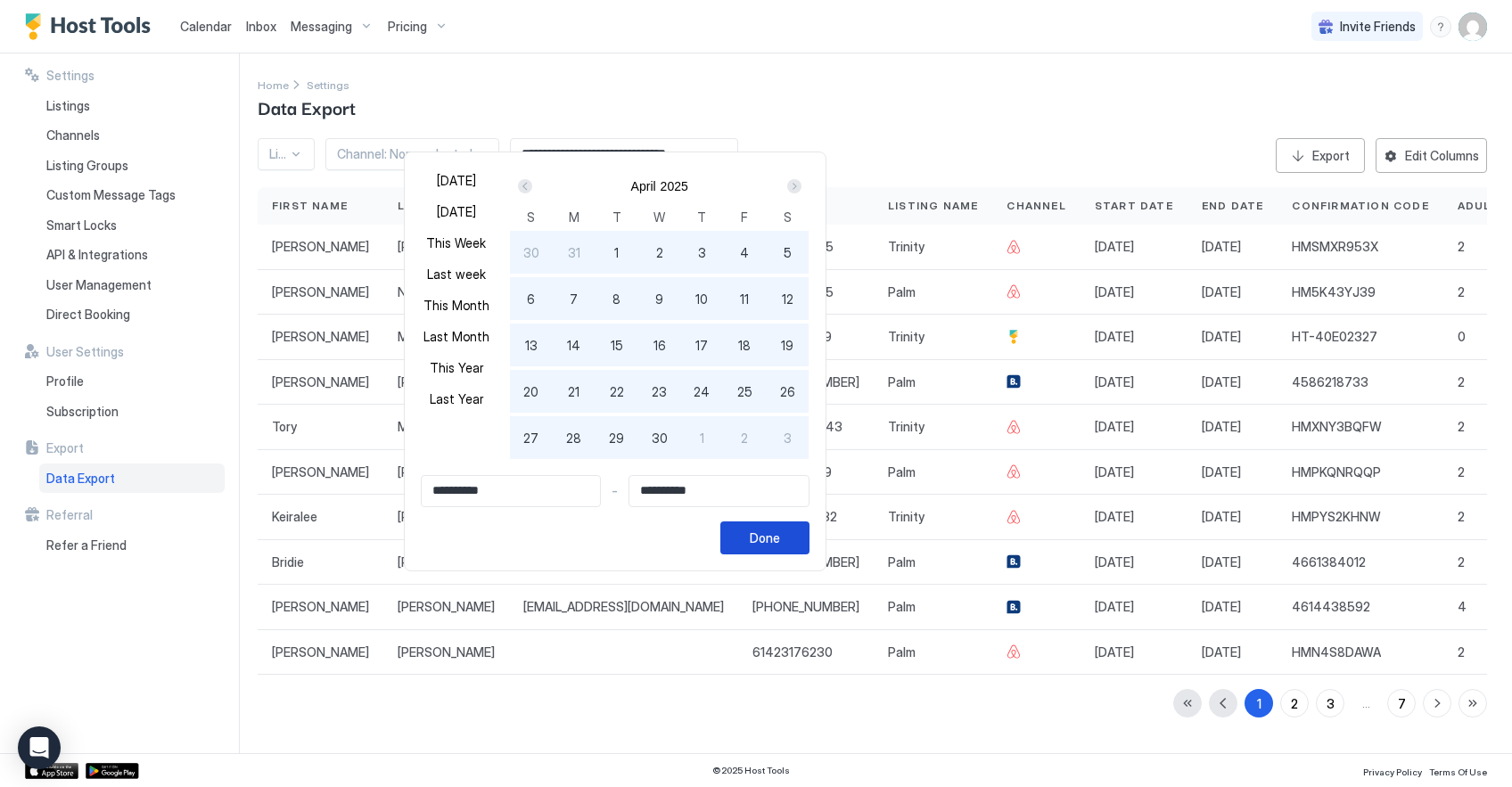
click at [779, 543] on div "Done" at bounding box center [765, 538] width 31 height 19
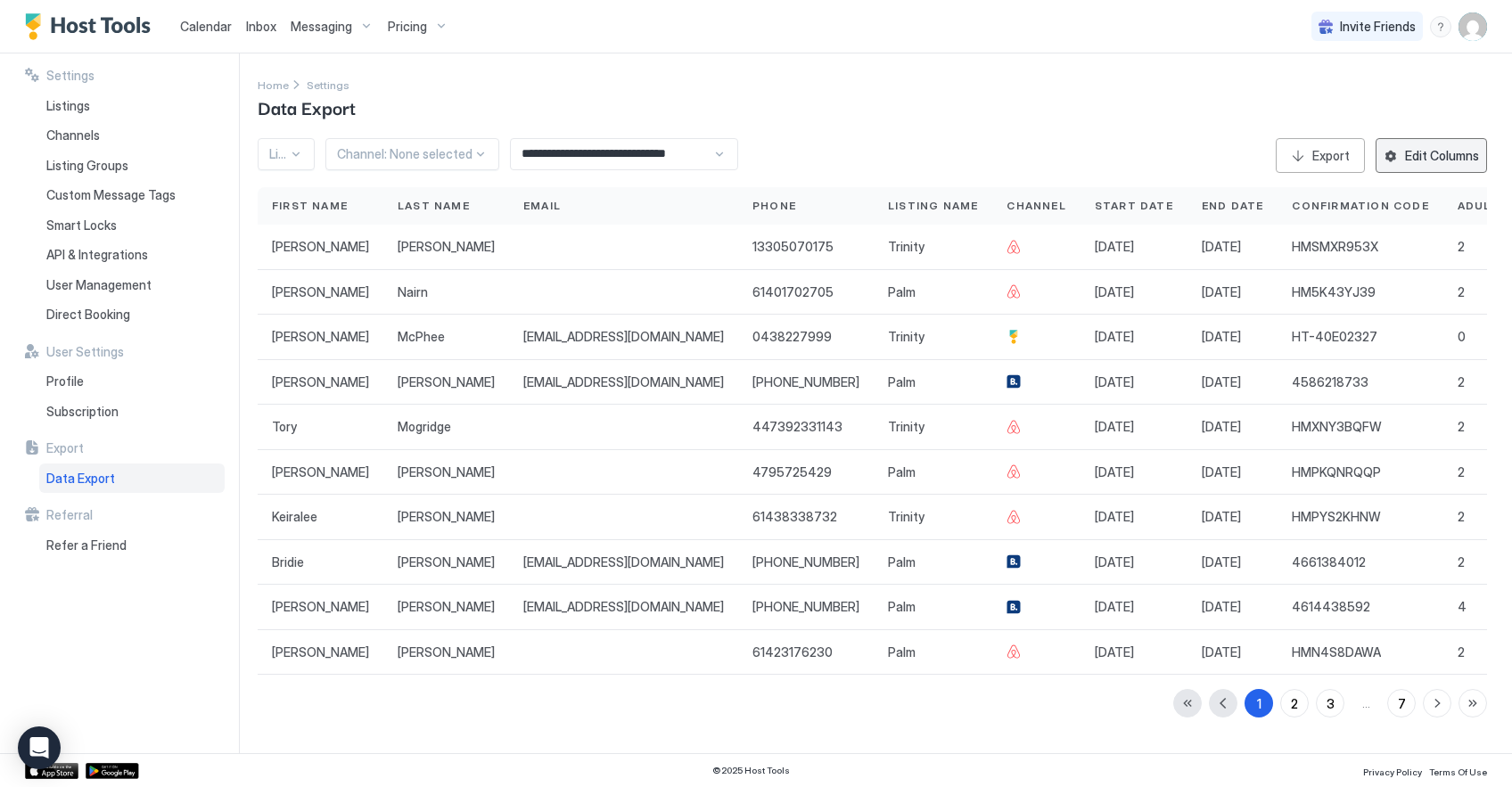
click at [1437, 146] on div "Edit Columns" at bounding box center [1442, 156] width 74 height 19
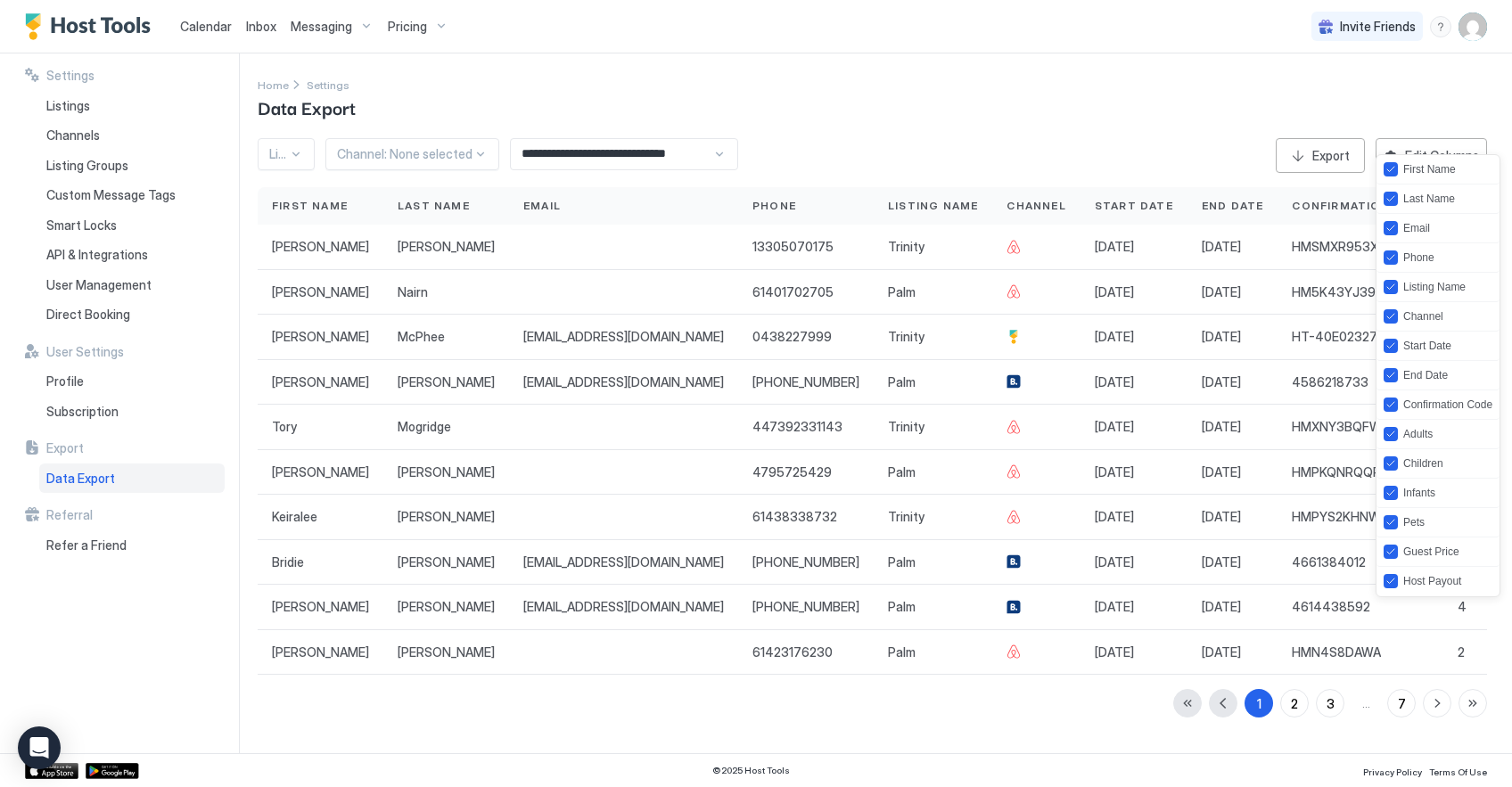
click at [1472, 699] on div at bounding box center [756, 394] width 1512 height 787
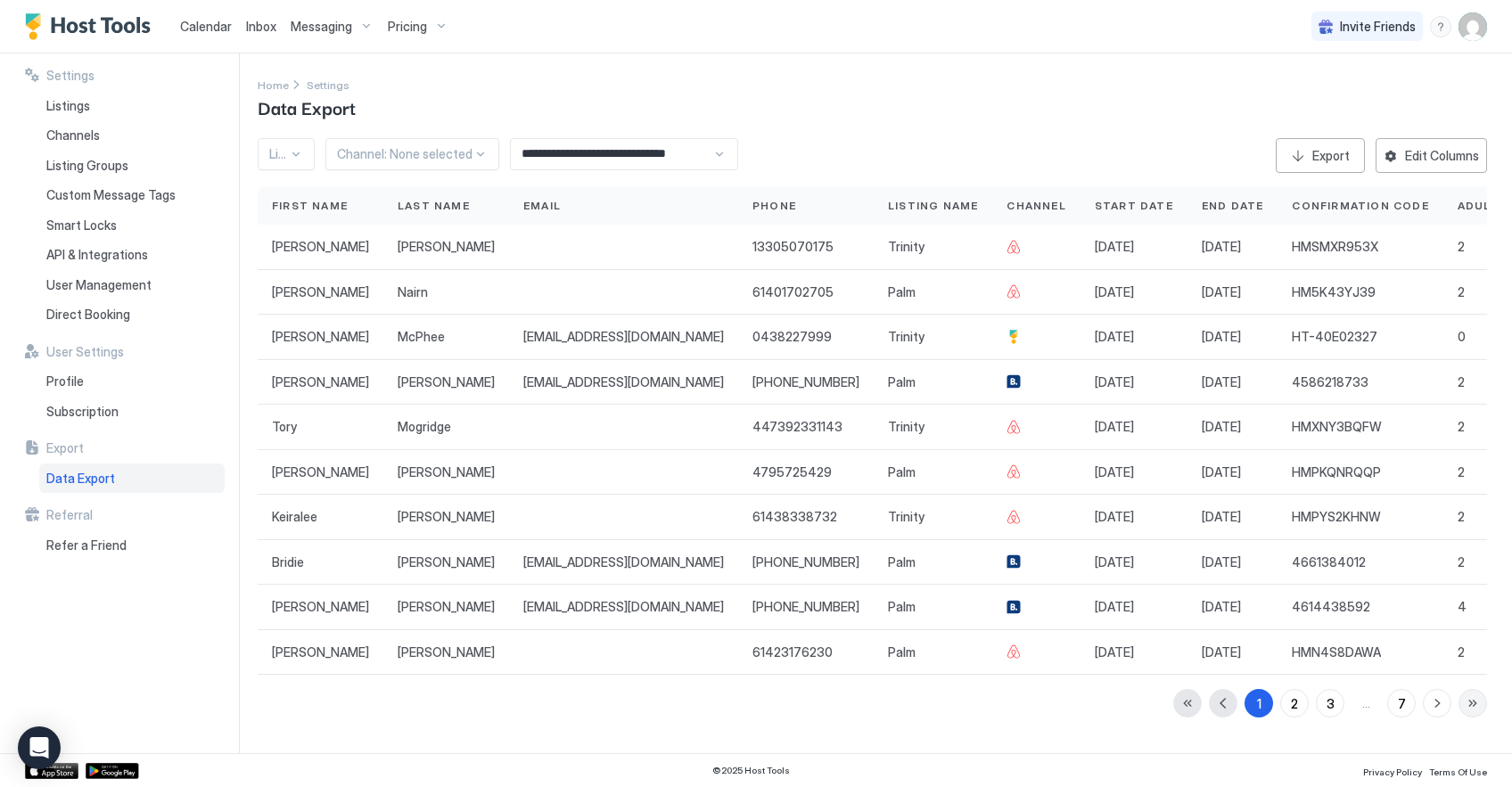
click at [1472, 699] on button "button" at bounding box center [1474, 704] width 29 height 29
